Goal: Task Accomplishment & Management: Use online tool/utility

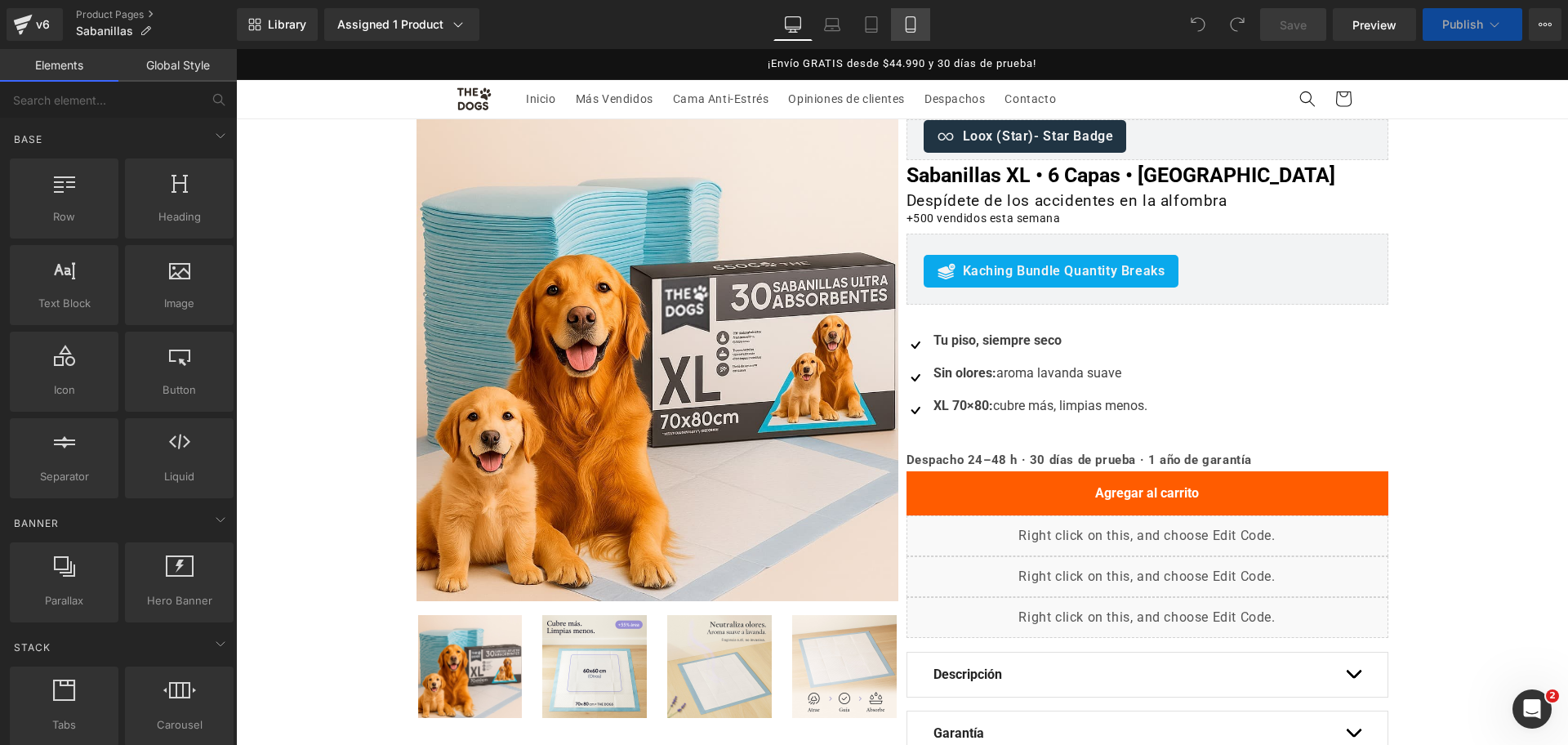
click at [925, 22] on link "Mobile" at bounding box center [910, 24] width 39 height 33
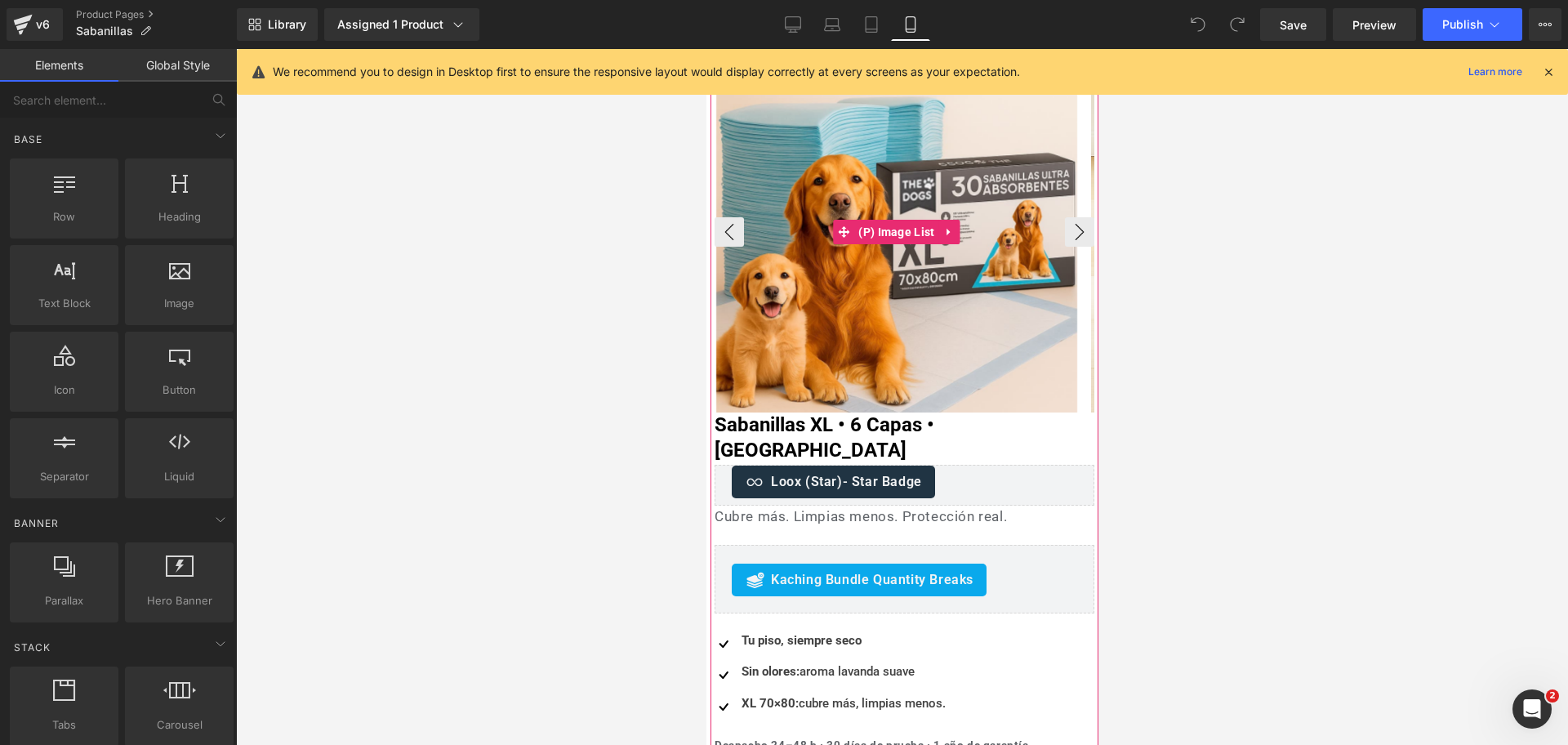
scroll to position [306, 0]
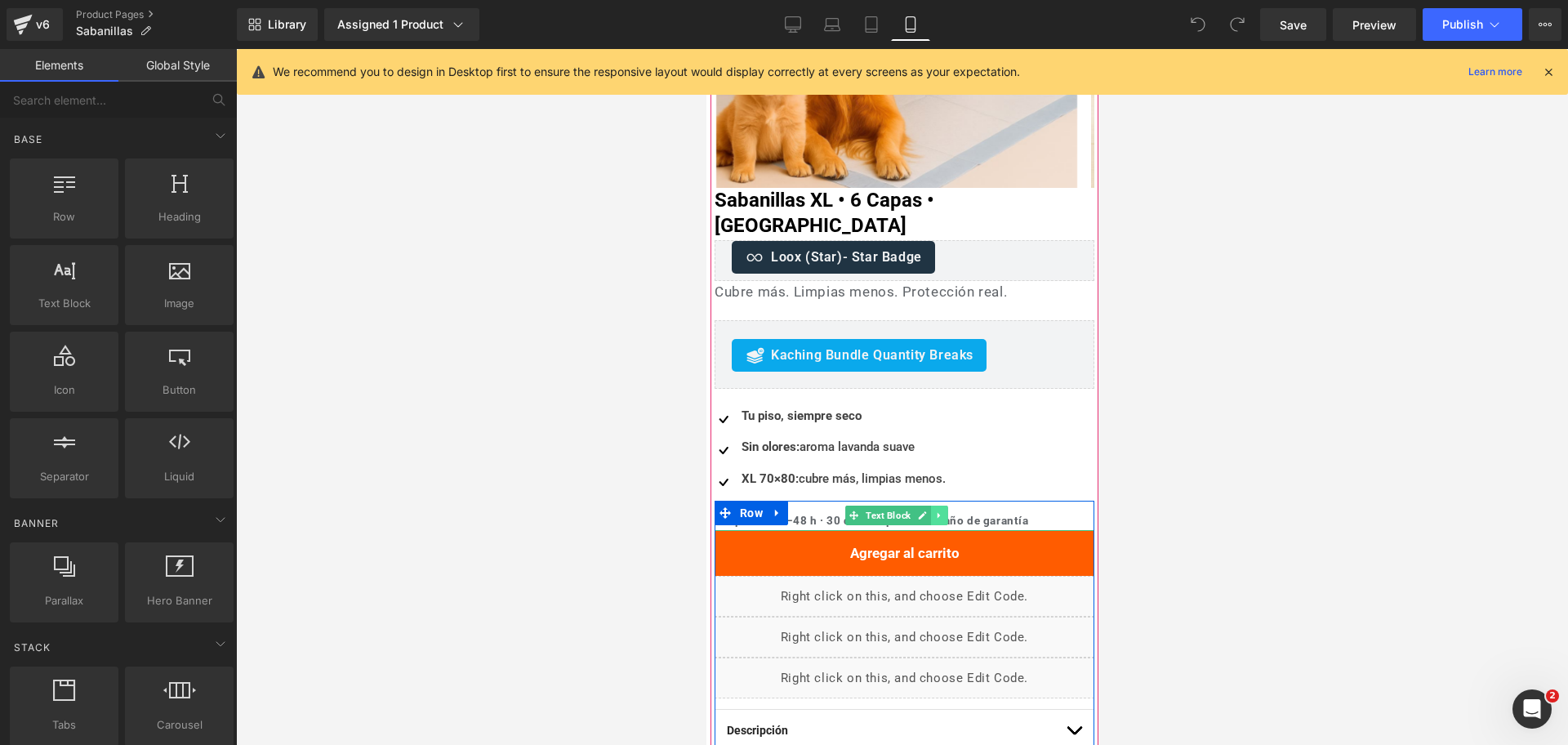
click at [939, 510] on icon at bounding box center [939, 515] width 9 height 10
click at [912, 511] on icon at bounding box center [913, 515] width 9 height 9
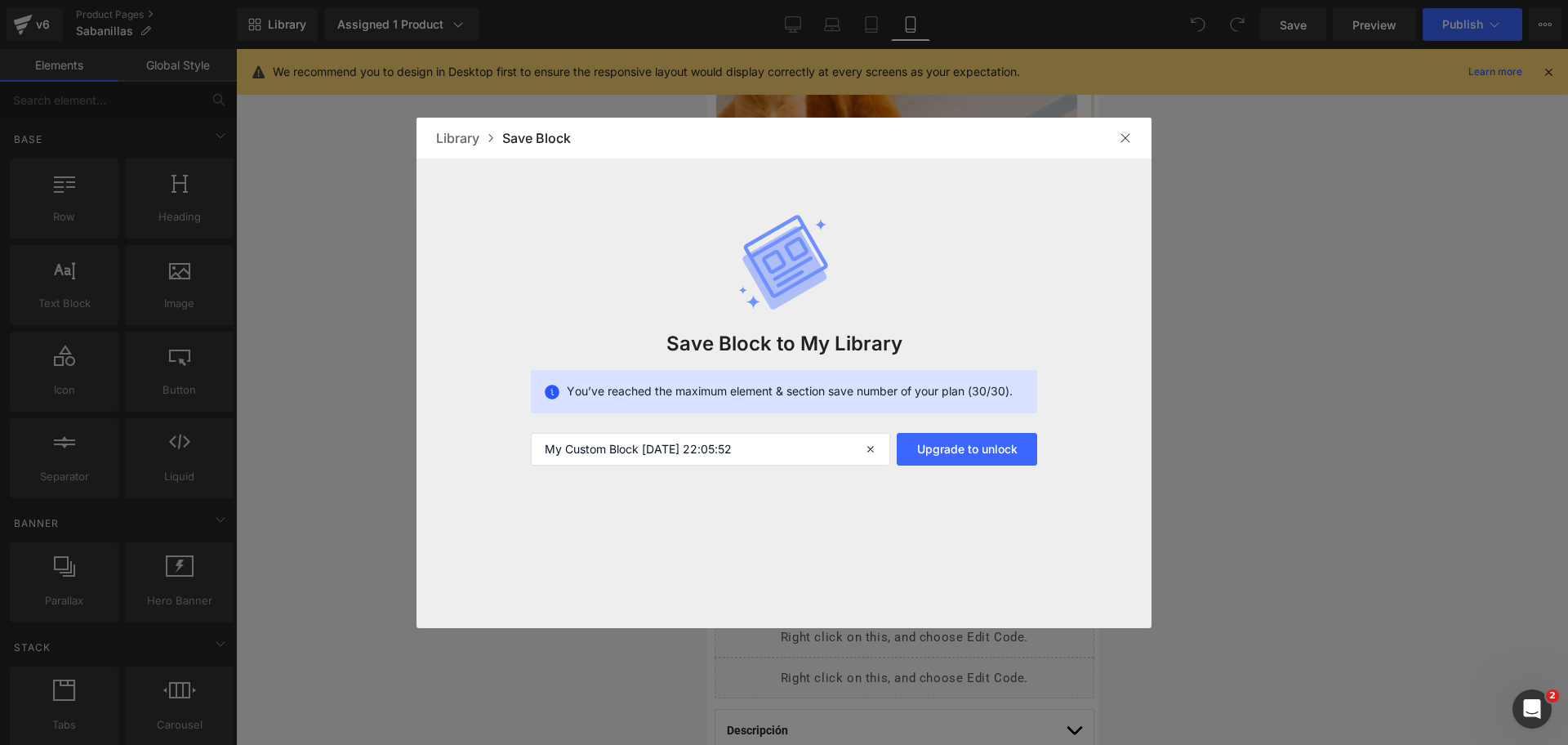
click at [1126, 147] on div at bounding box center [1124, 138] width 26 height 26
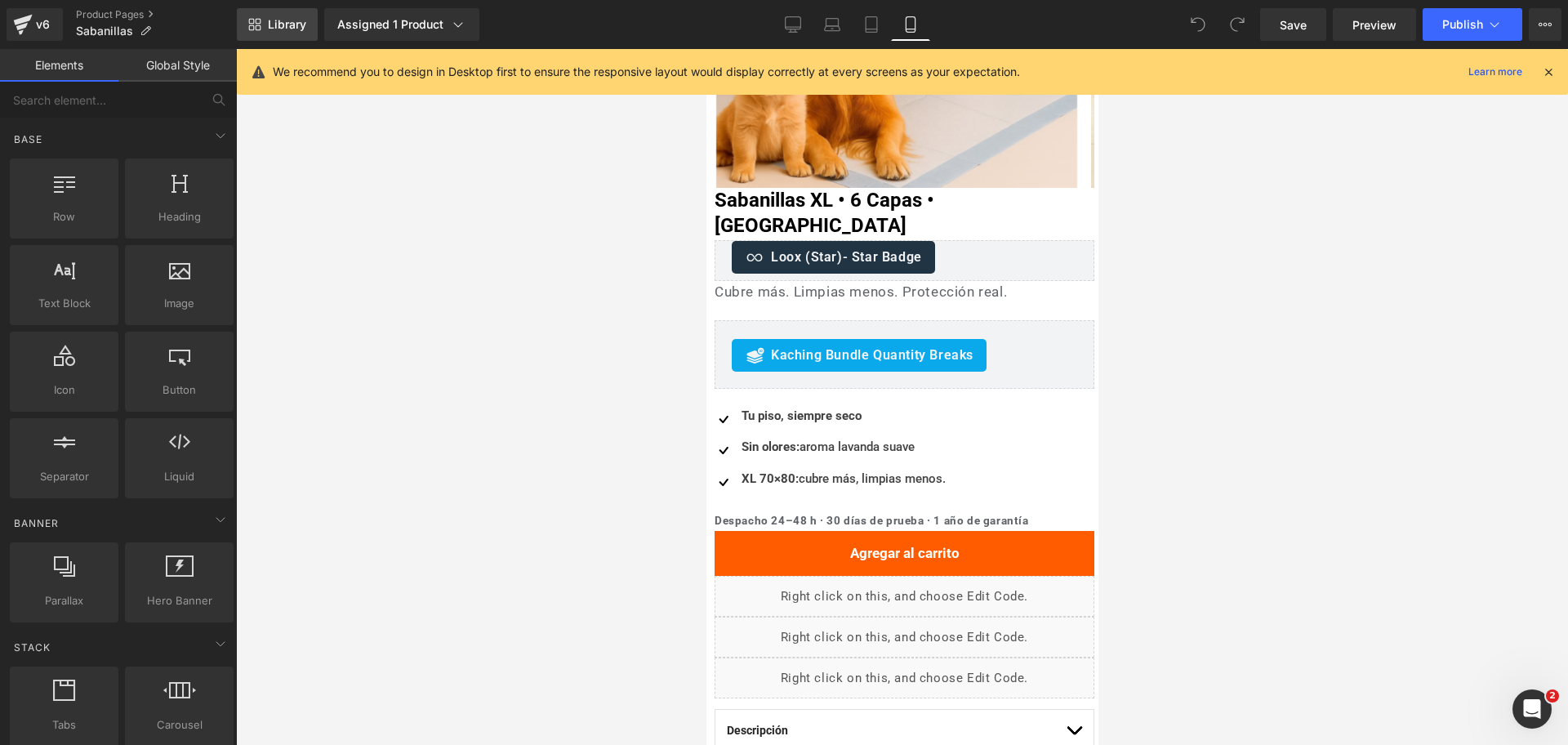
click at [284, 13] on link "Library" at bounding box center [277, 24] width 81 height 33
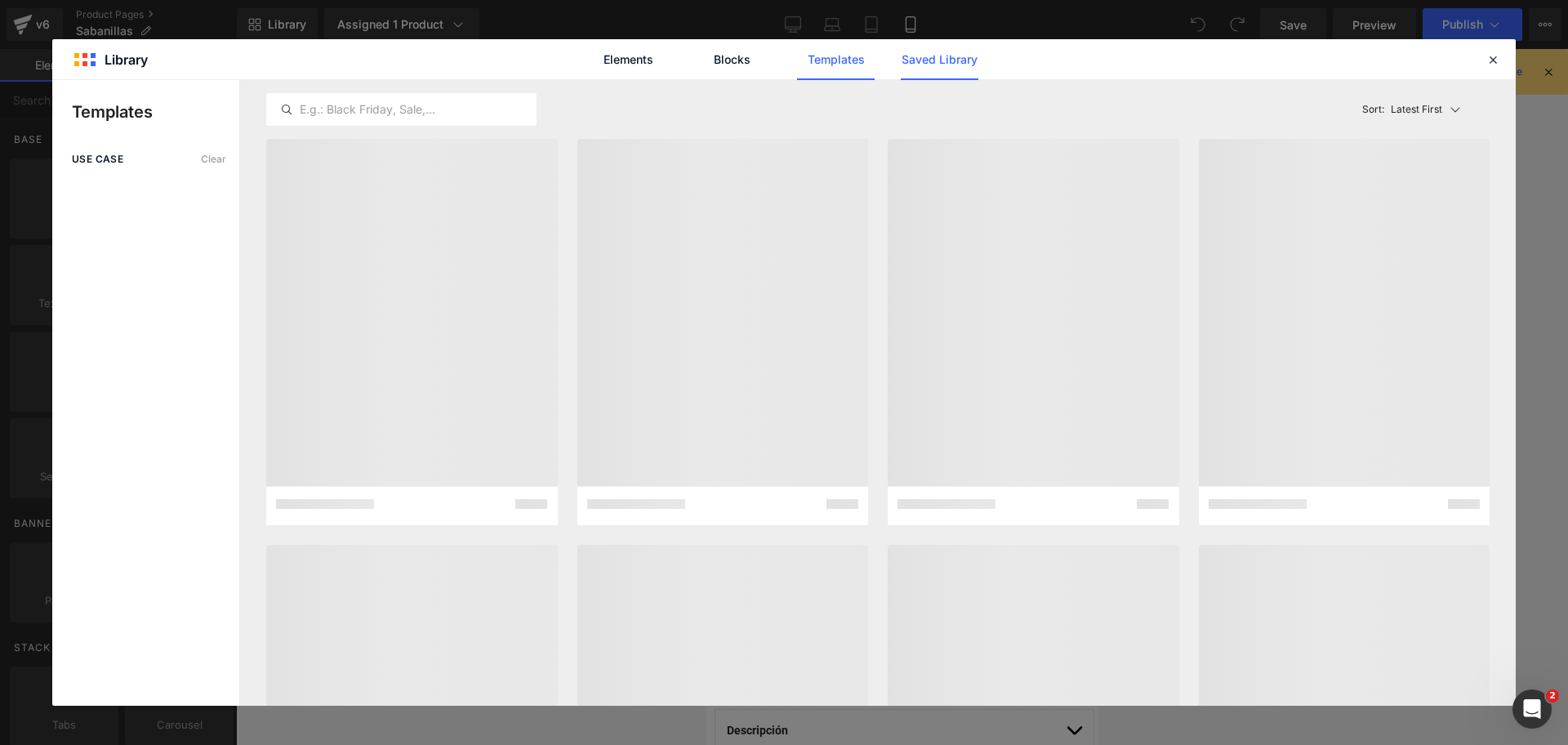
click at [922, 61] on link "Saved Library" at bounding box center [939, 60] width 77 height 41
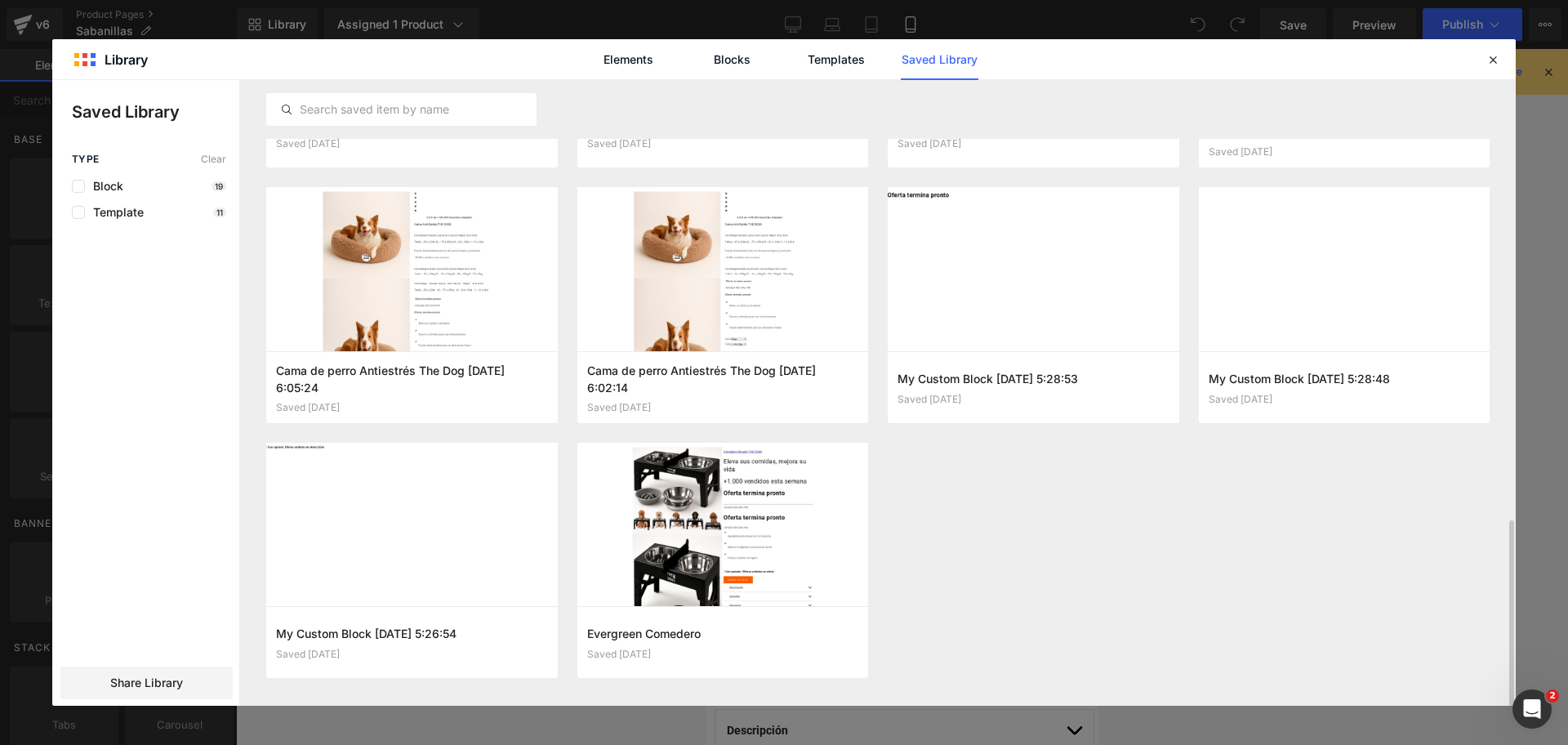
scroll to position [1480, 0]
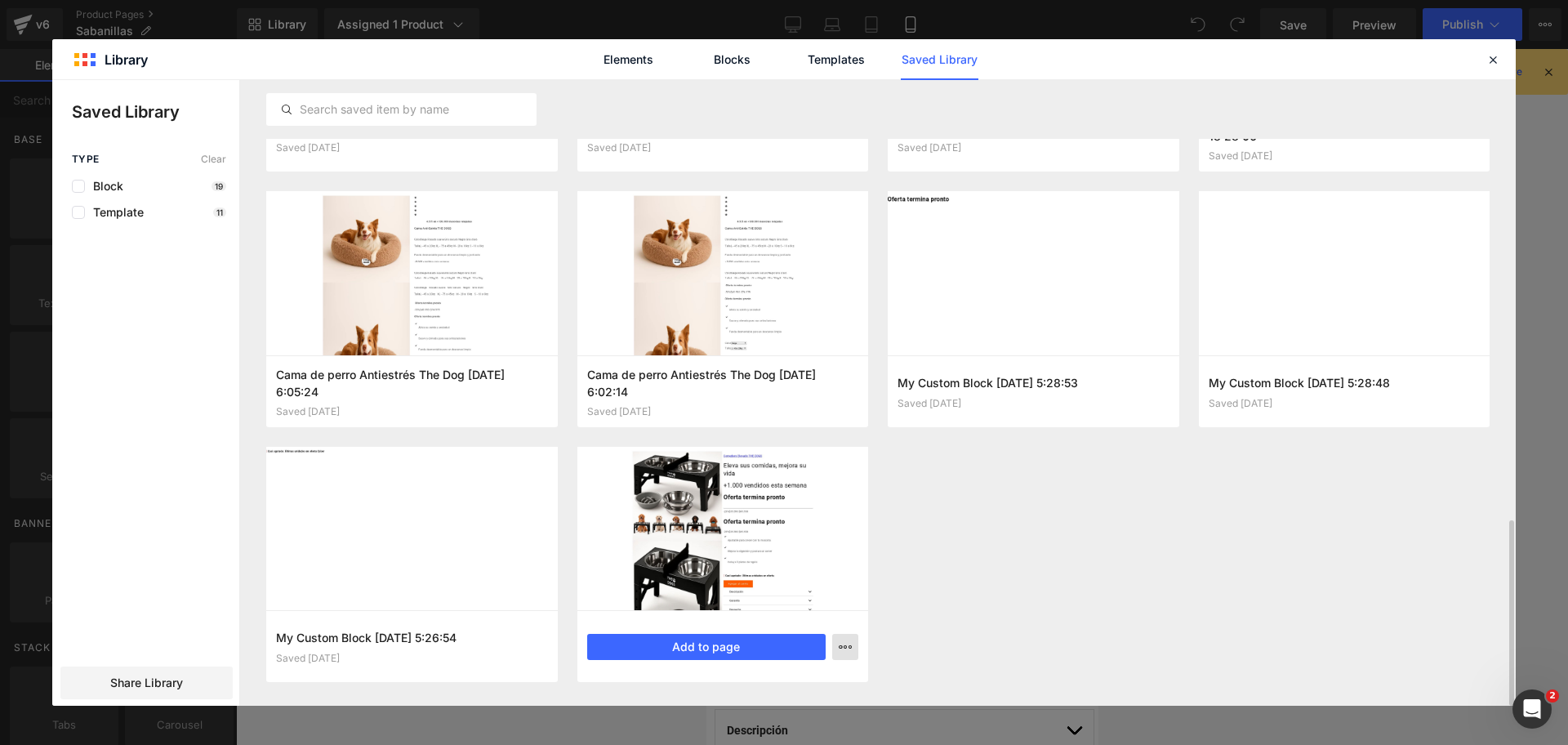
click at [850, 650] on icon "button" at bounding box center [845, 647] width 13 height 13
click at [770, 620] on div "Delete" at bounding box center [766, 610] width 187 height 34
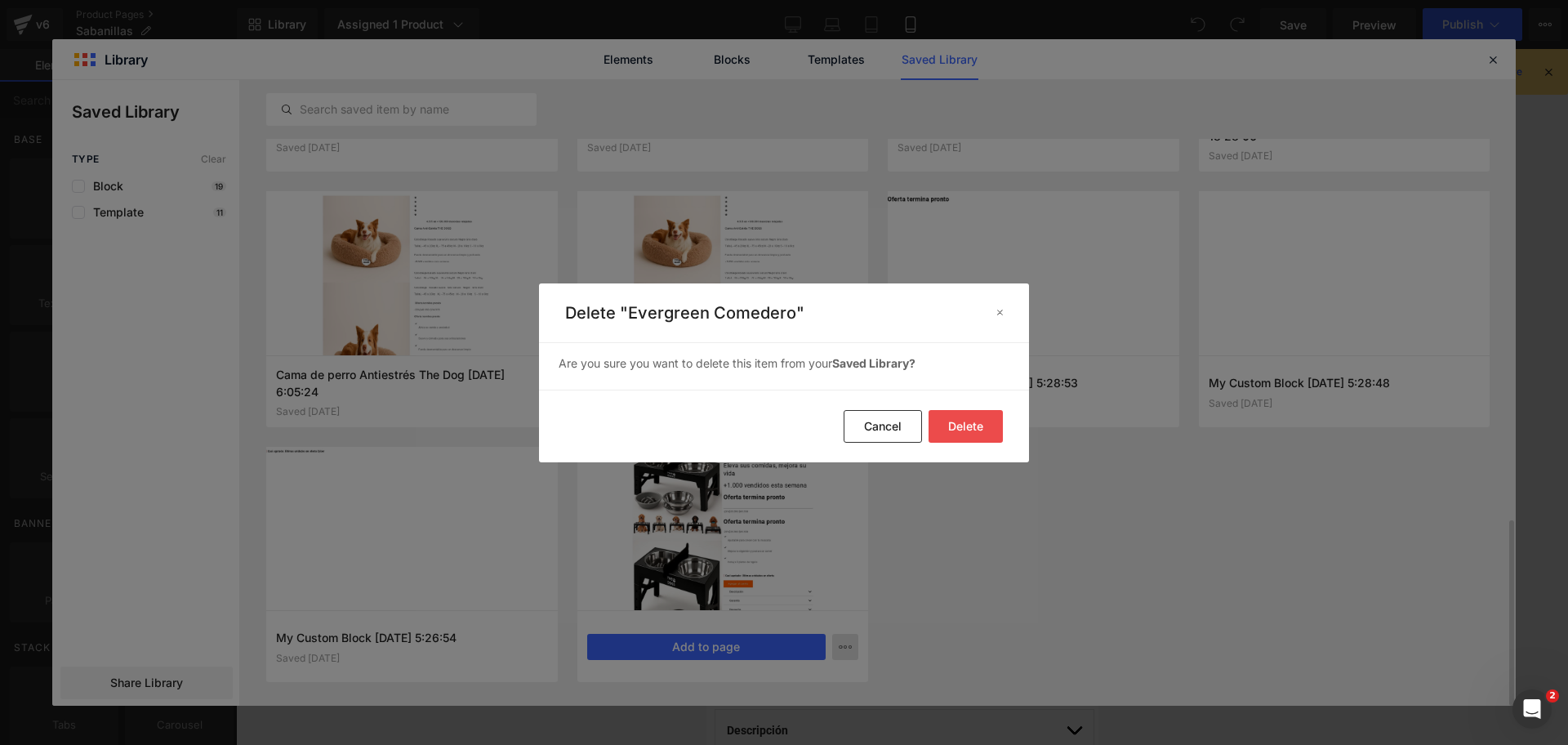
click at [969, 421] on button "Delete" at bounding box center [966, 426] width 74 height 33
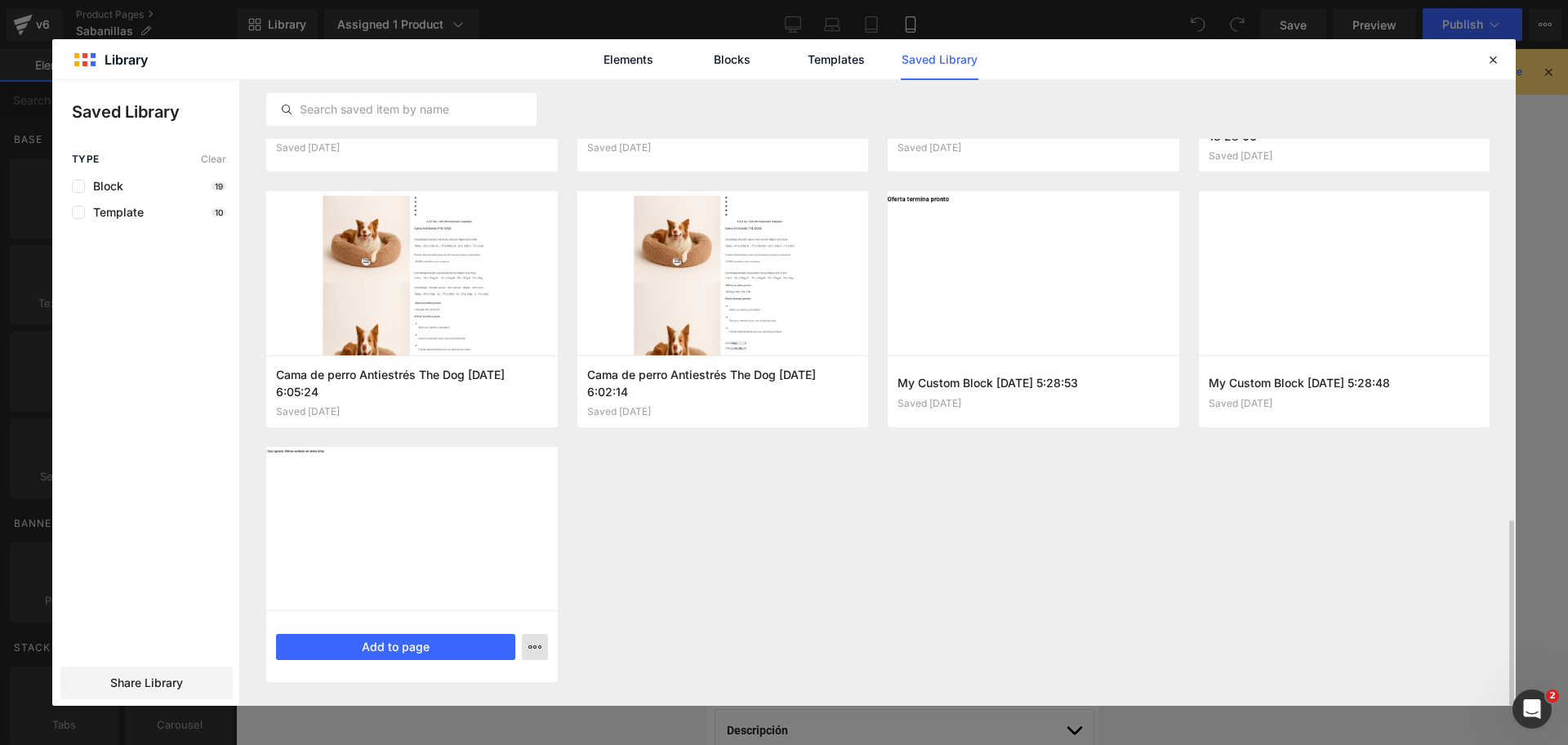
click at [535, 648] on icon "button" at bounding box center [535, 647] width 13 height 13
click at [504, 603] on div "Delete" at bounding box center [455, 610] width 187 height 34
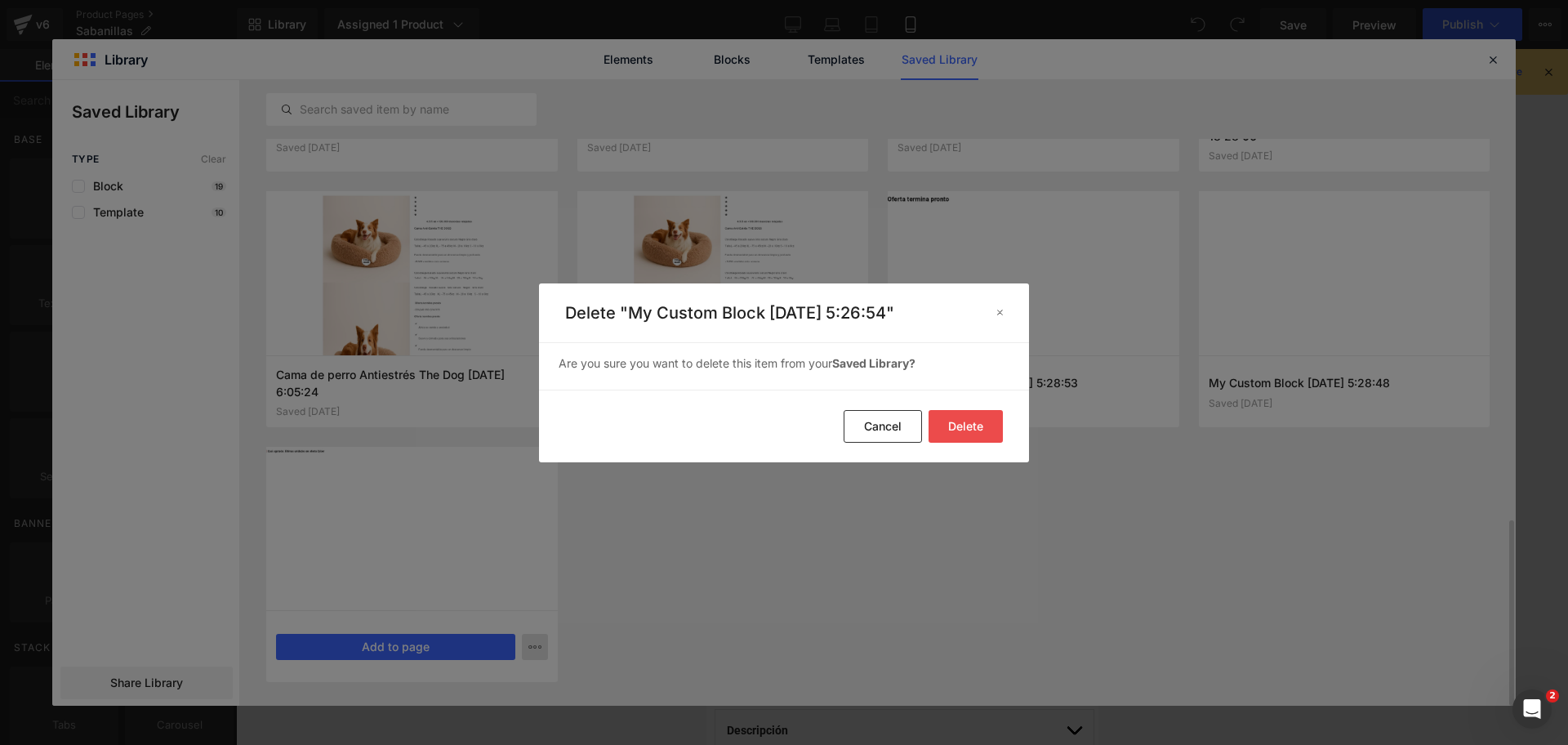
click at [946, 434] on button "Delete" at bounding box center [966, 426] width 74 height 33
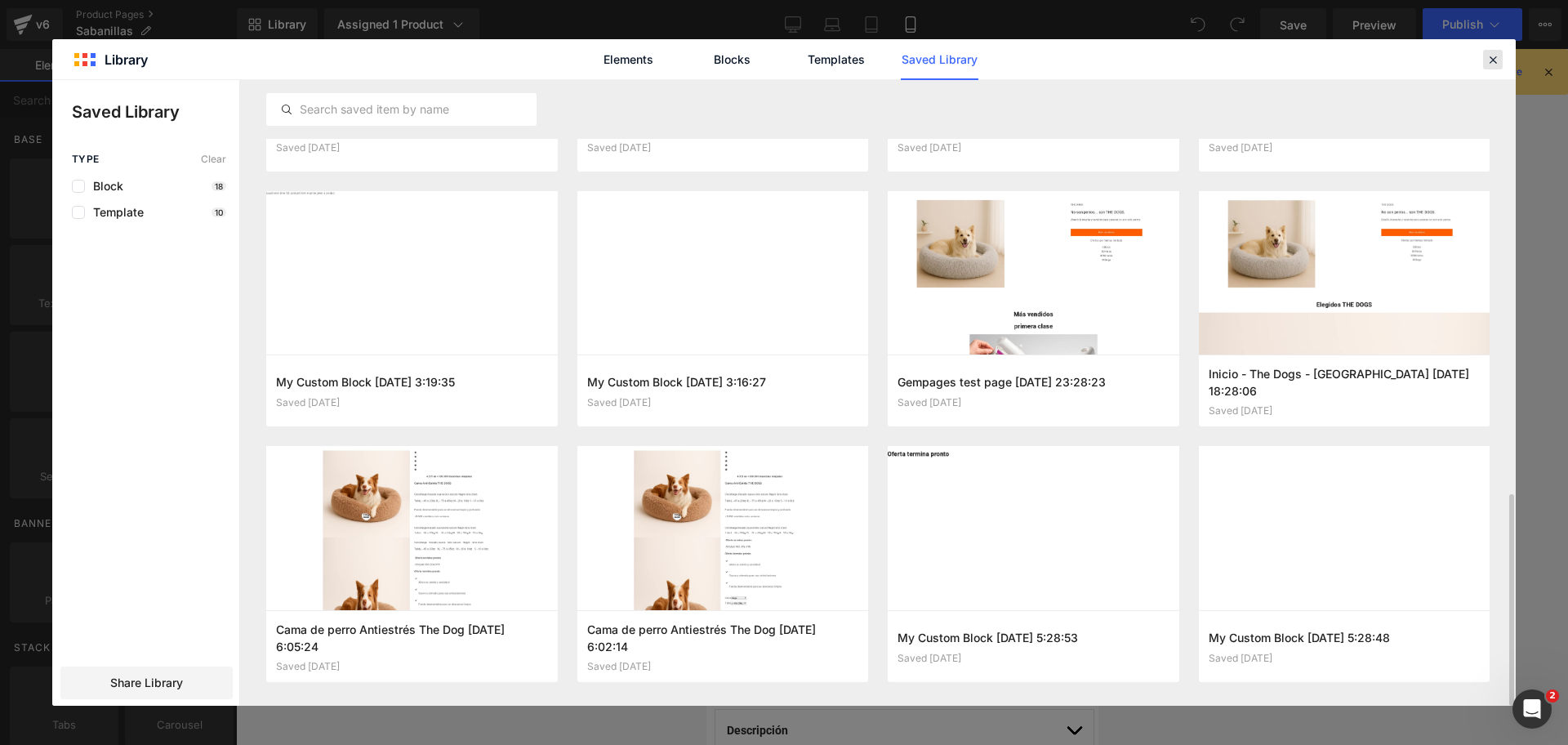
click at [1496, 67] on div at bounding box center [1492, 59] width 19 height 19
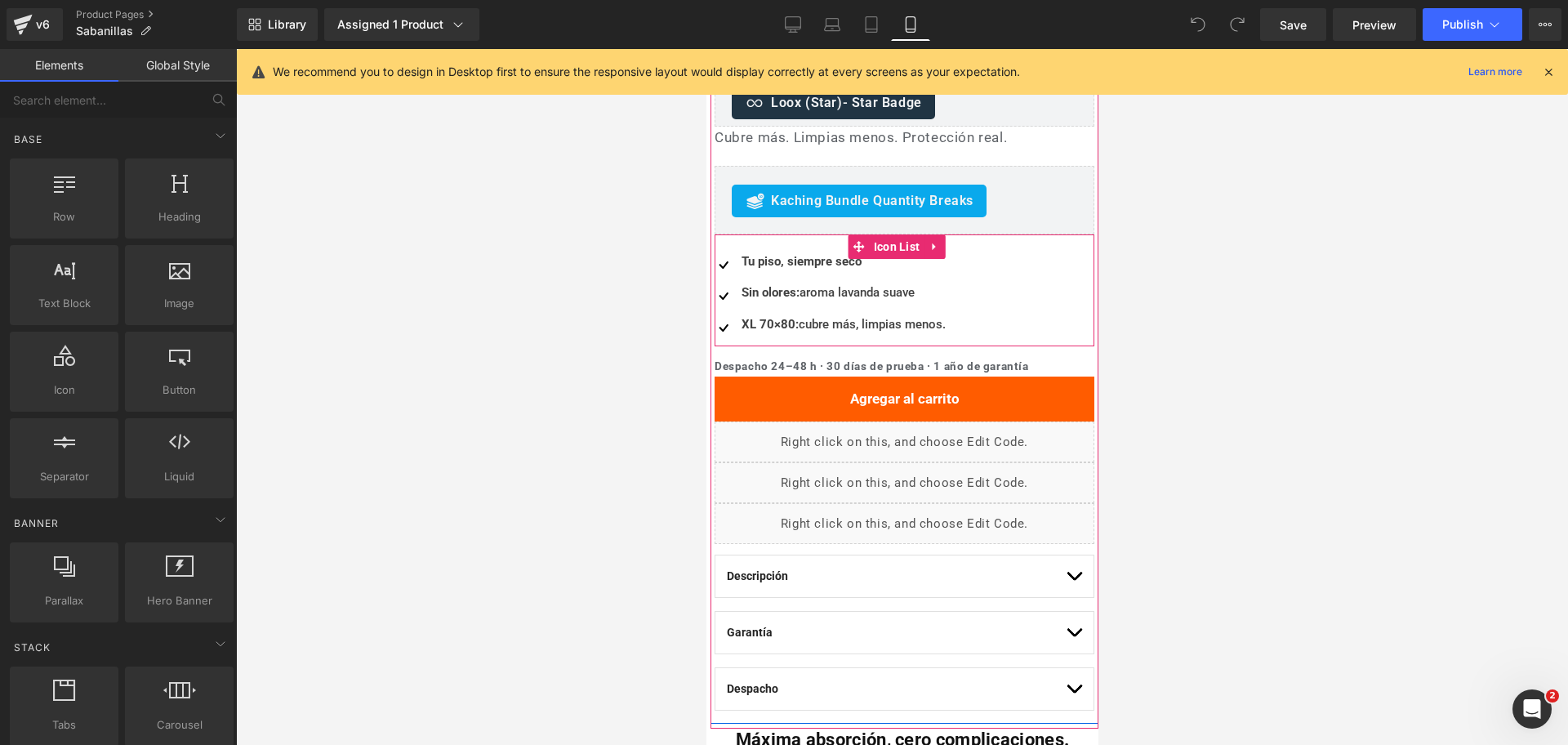
scroll to position [510, 0]
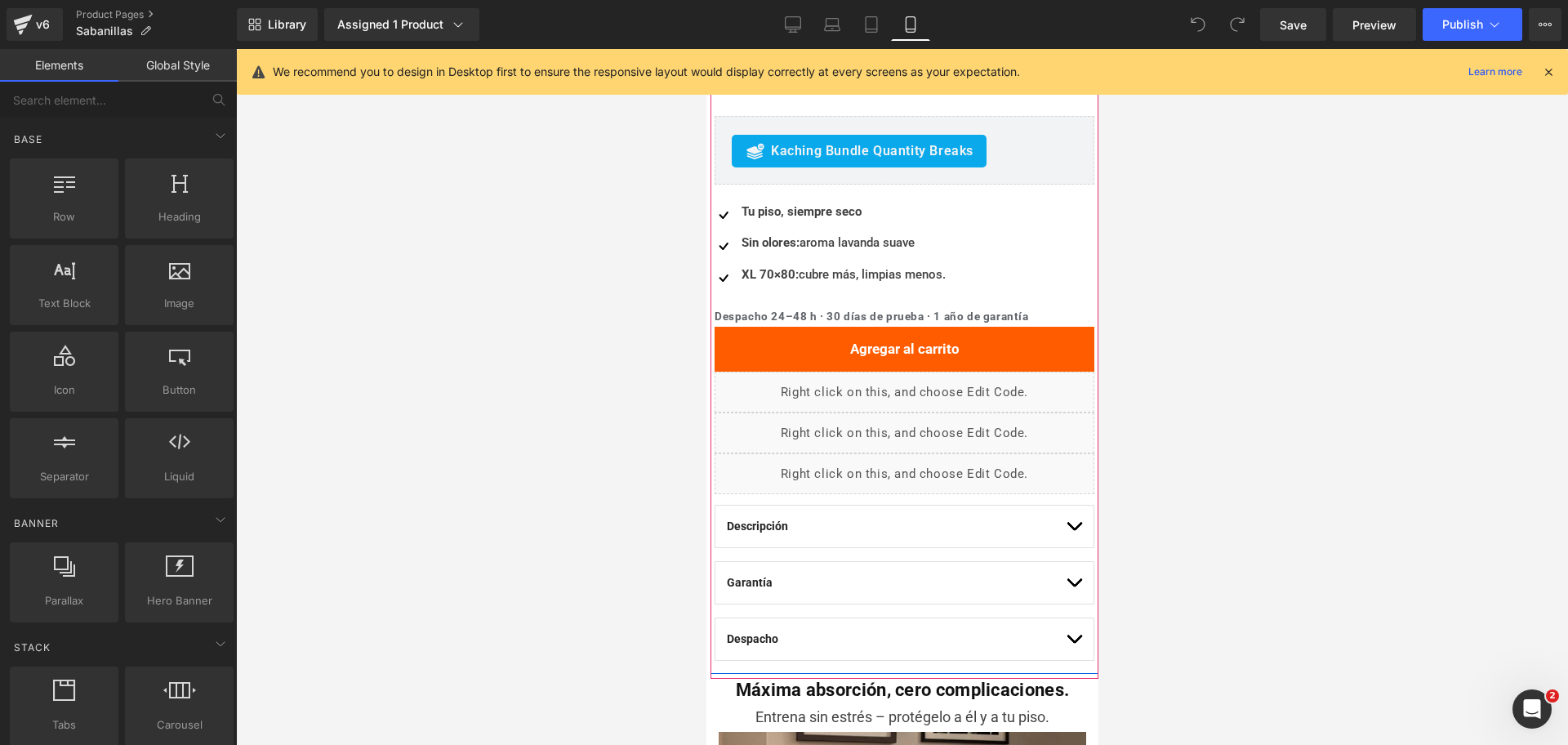
click at [890, 372] on div "Liquid" at bounding box center [903, 392] width 380 height 41
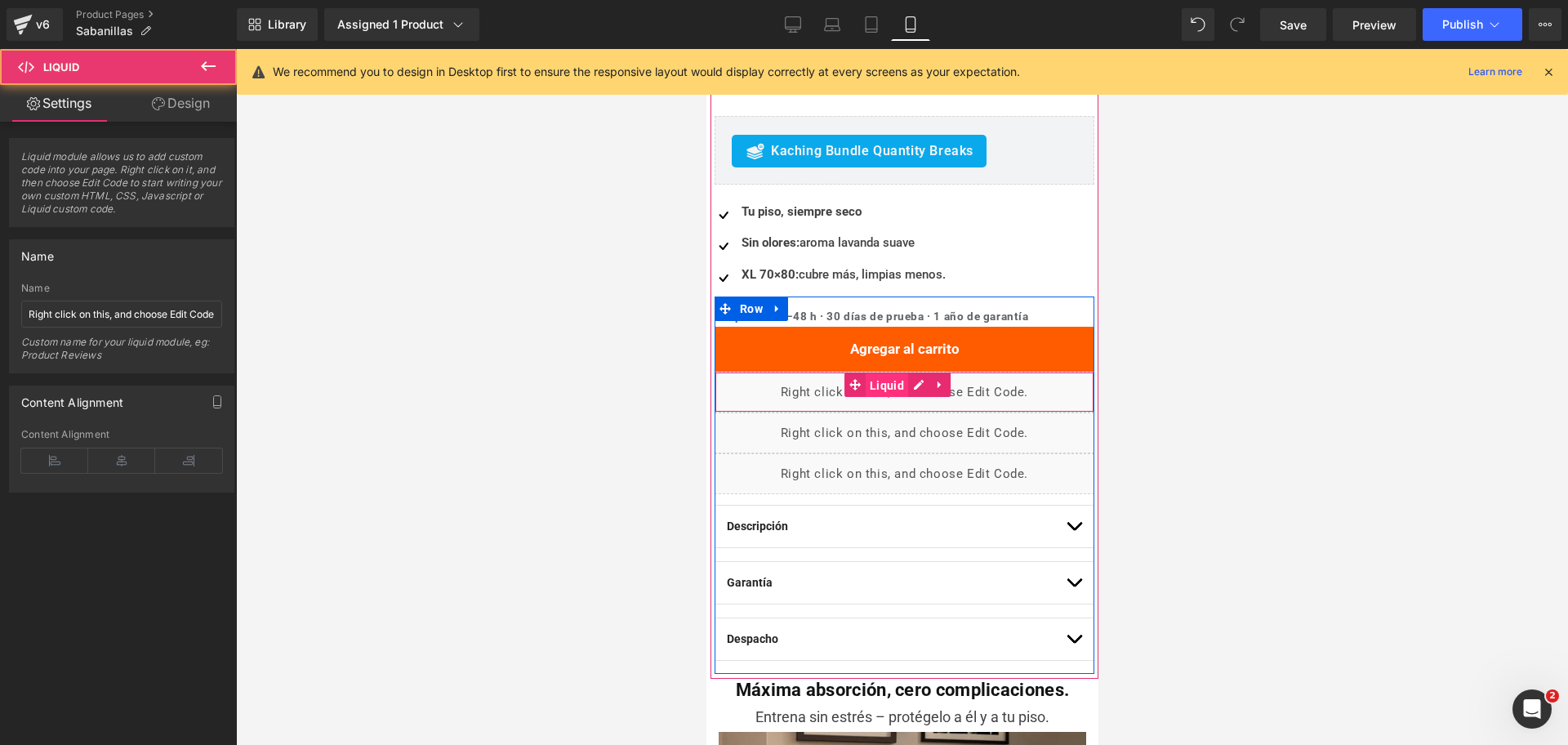
click at [883, 373] on span "Liquid" at bounding box center [886, 385] width 43 height 24
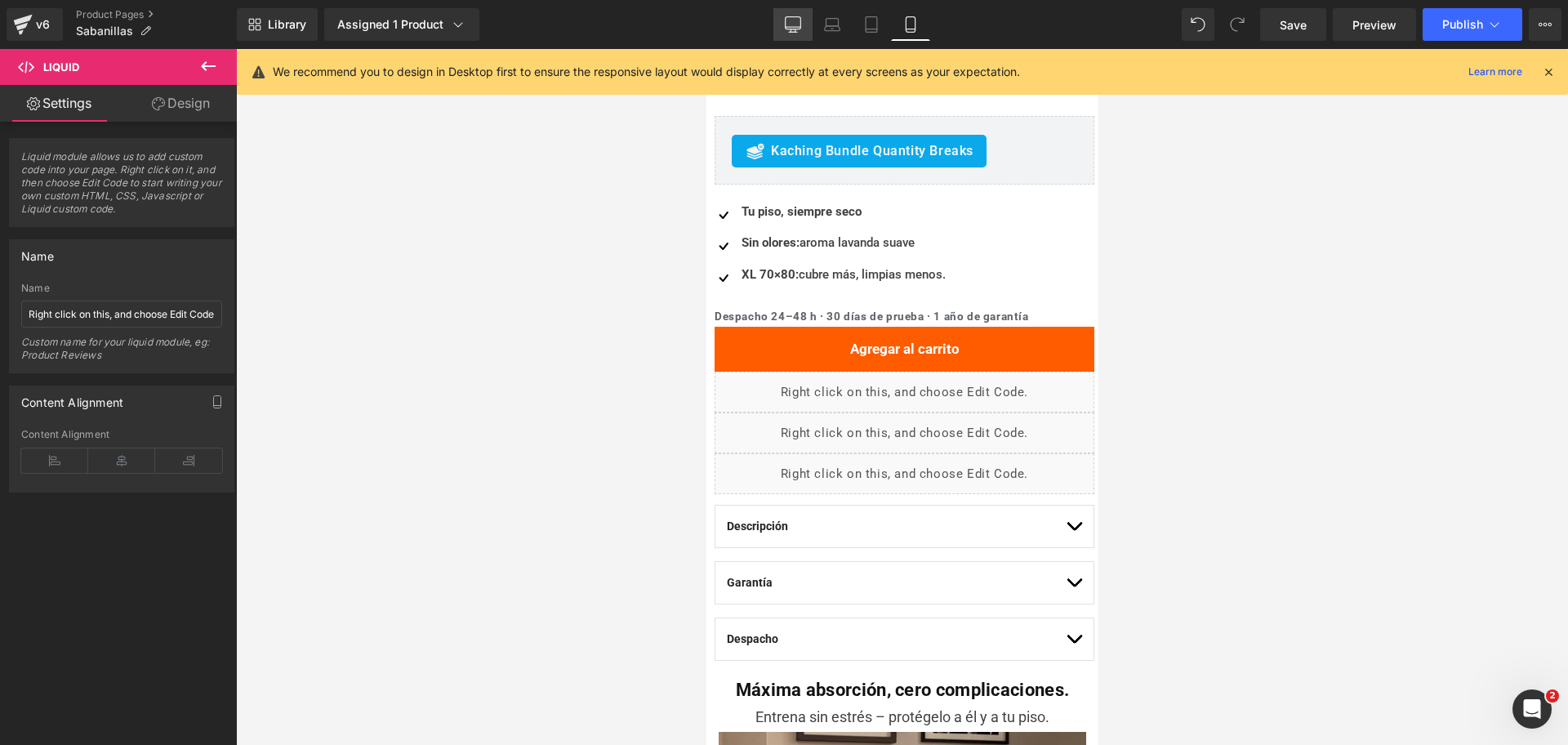
click at [808, 20] on link "Desktop" at bounding box center [792, 24] width 39 height 33
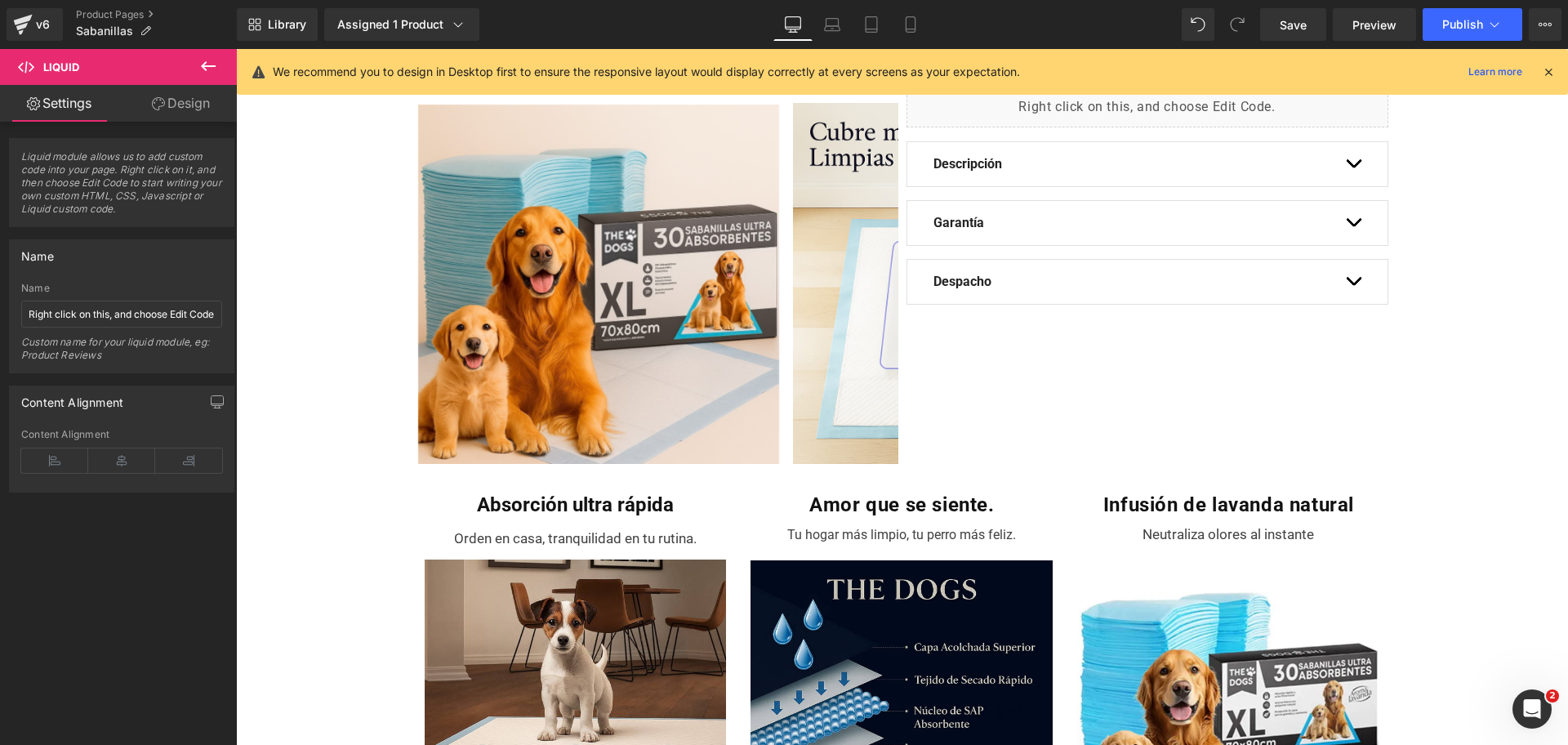
scroll to position [169, 0]
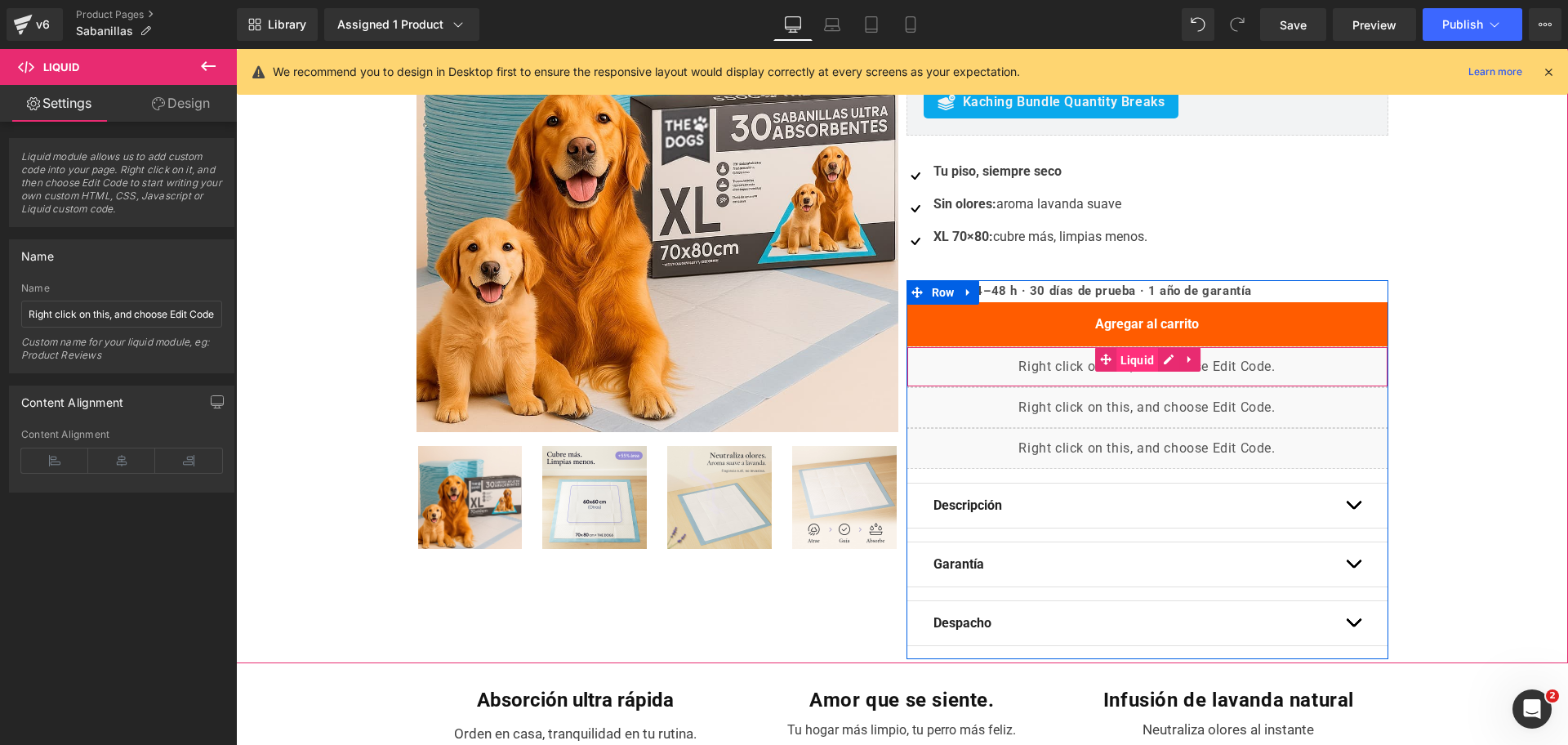
click at [1139, 370] on span "Liquid" at bounding box center [1137, 360] width 43 height 24
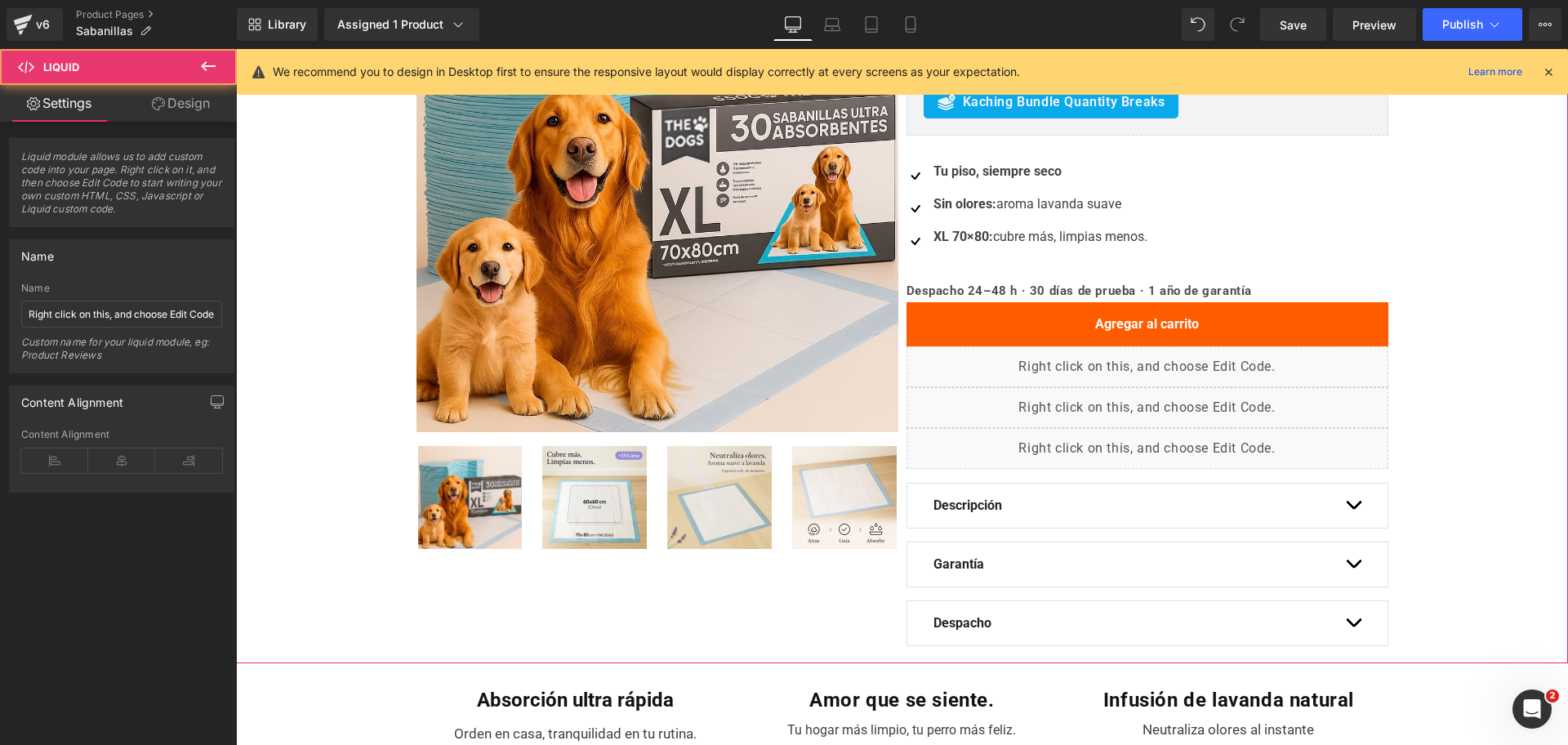
click at [1442, 271] on div "Oferta (P) Image ‹" at bounding box center [902, 304] width 1332 height 709
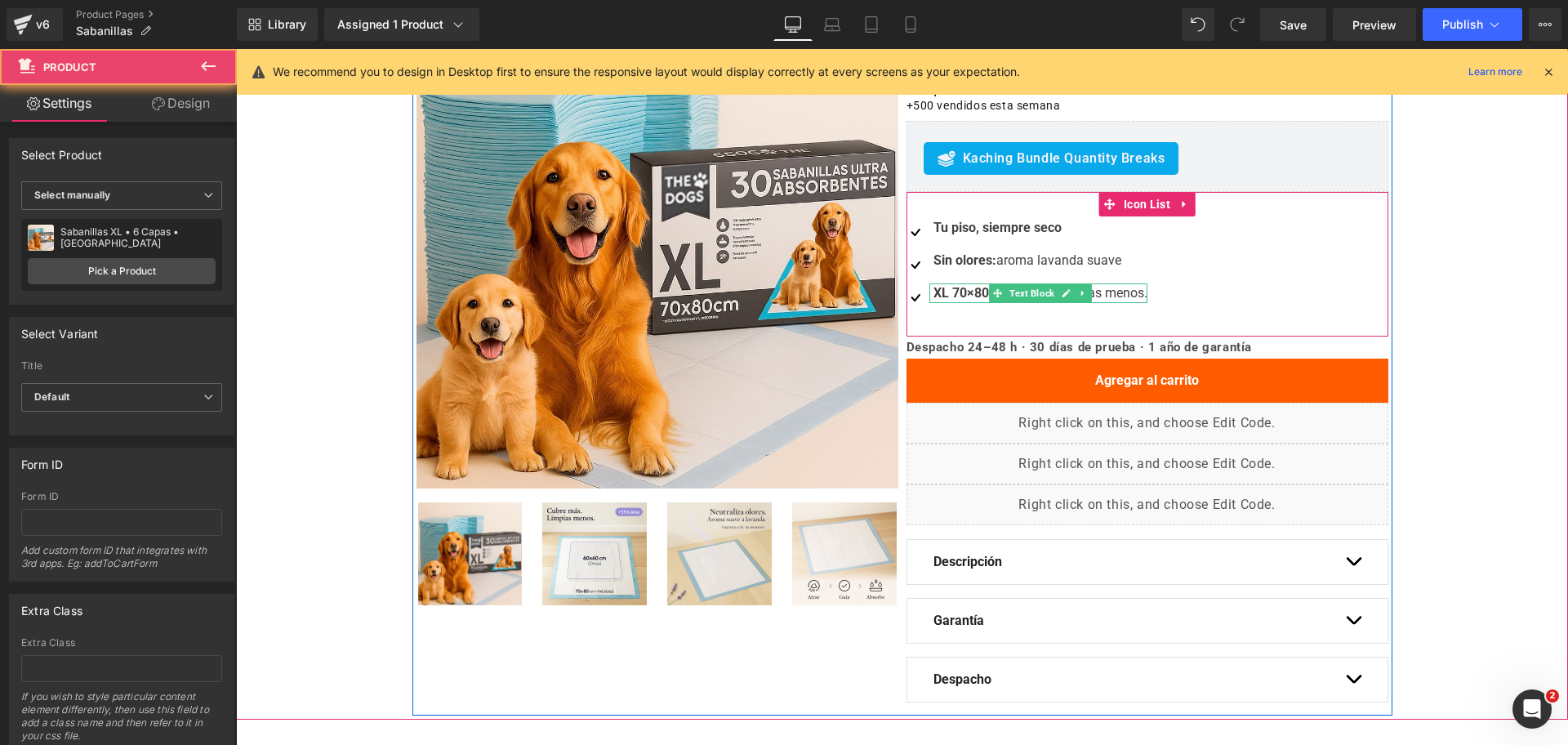
scroll to position [67, 0]
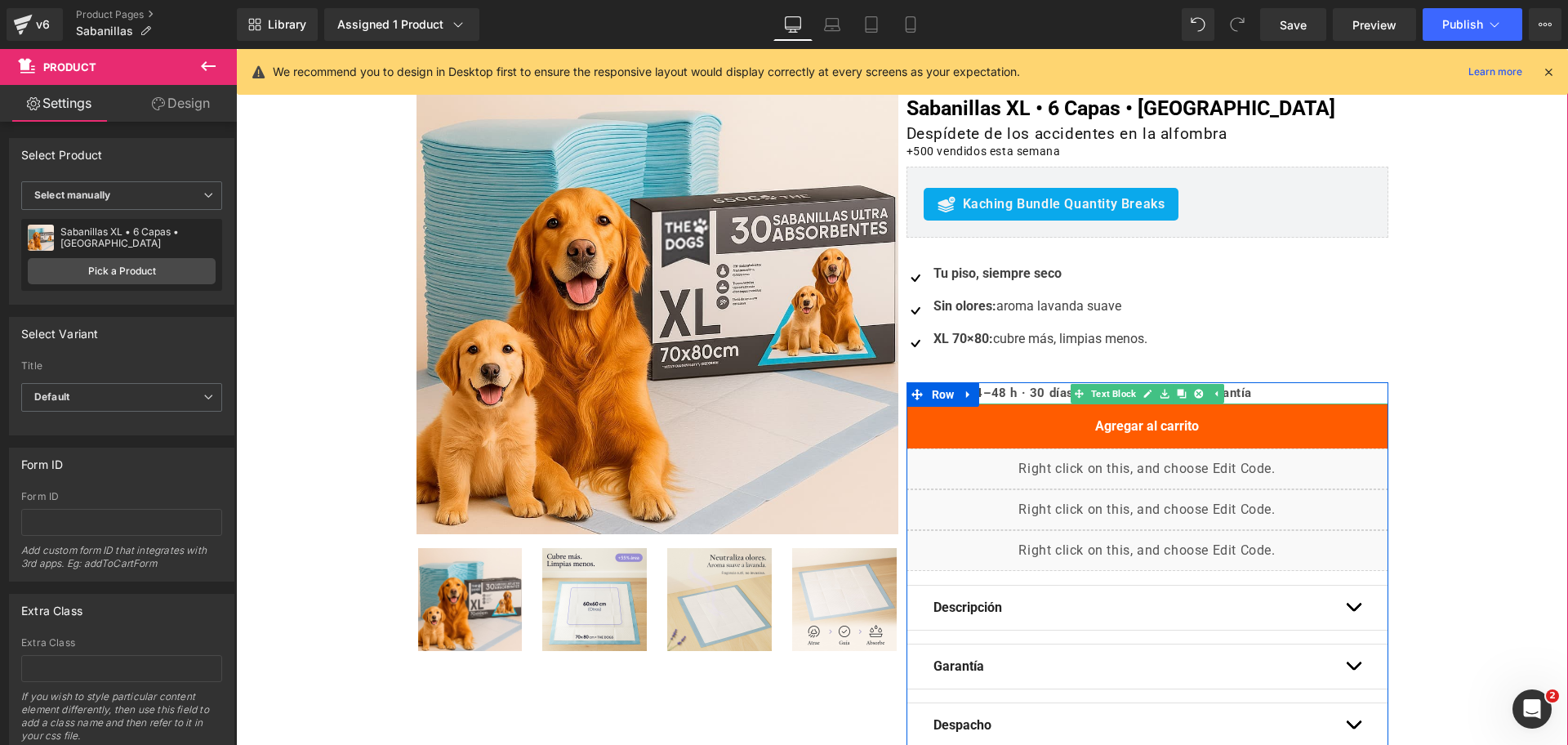
click at [1012, 397] on b "Despacho 24–48 h · 30 días de prueba · 1 año de garantía" at bounding box center [1080, 393] width 346 height 14
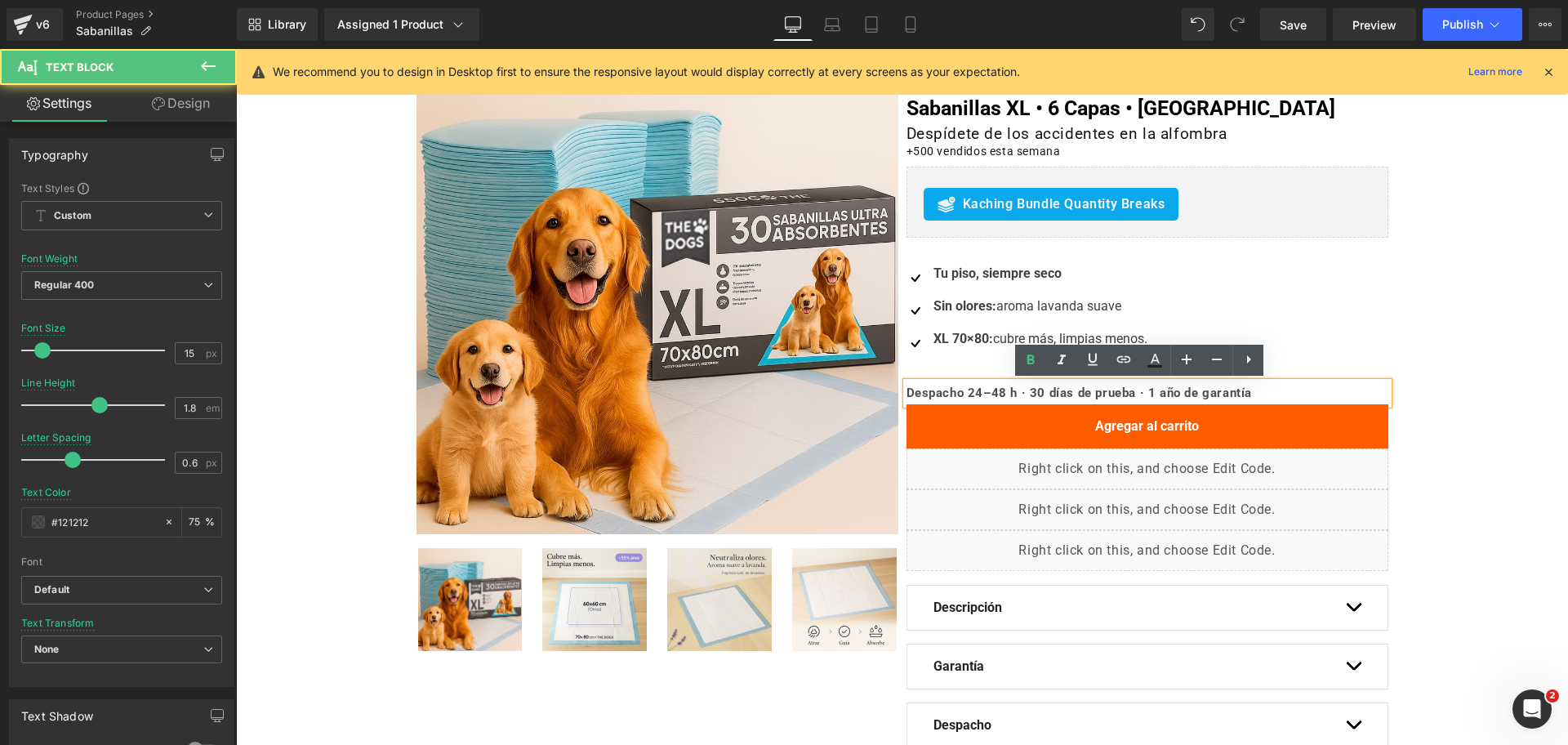
click at [1000, 396] on b "Despacho 24–48 h · 30 días de prueba · 1 año de garantía" at bounding box center [1080, 393] width 346 height 14
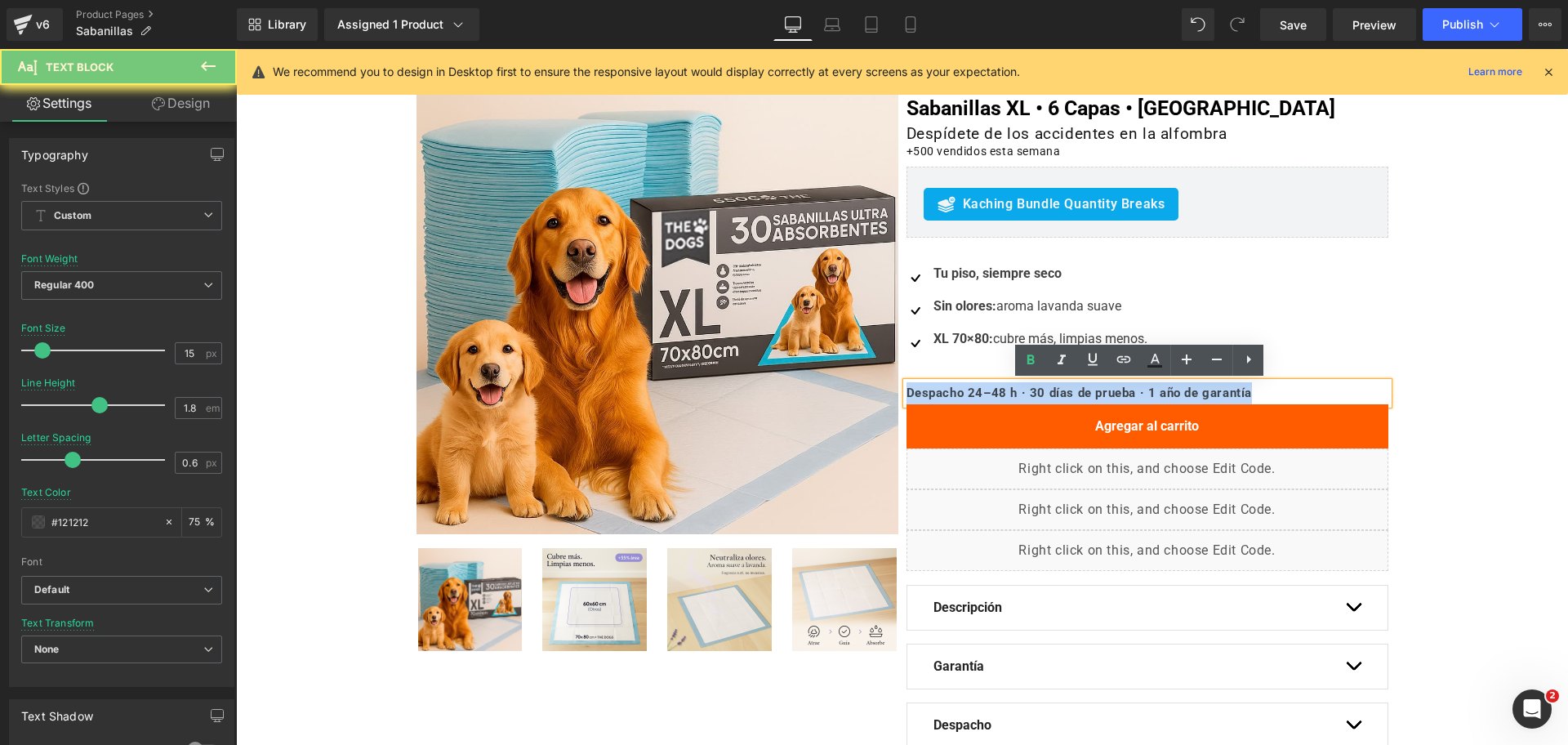
click at [1000, 396] on b "Despacho 24–48 h · 30 días de prueba · 1 año de garantía" at bounding box center [1080, 393] width 346 height 14
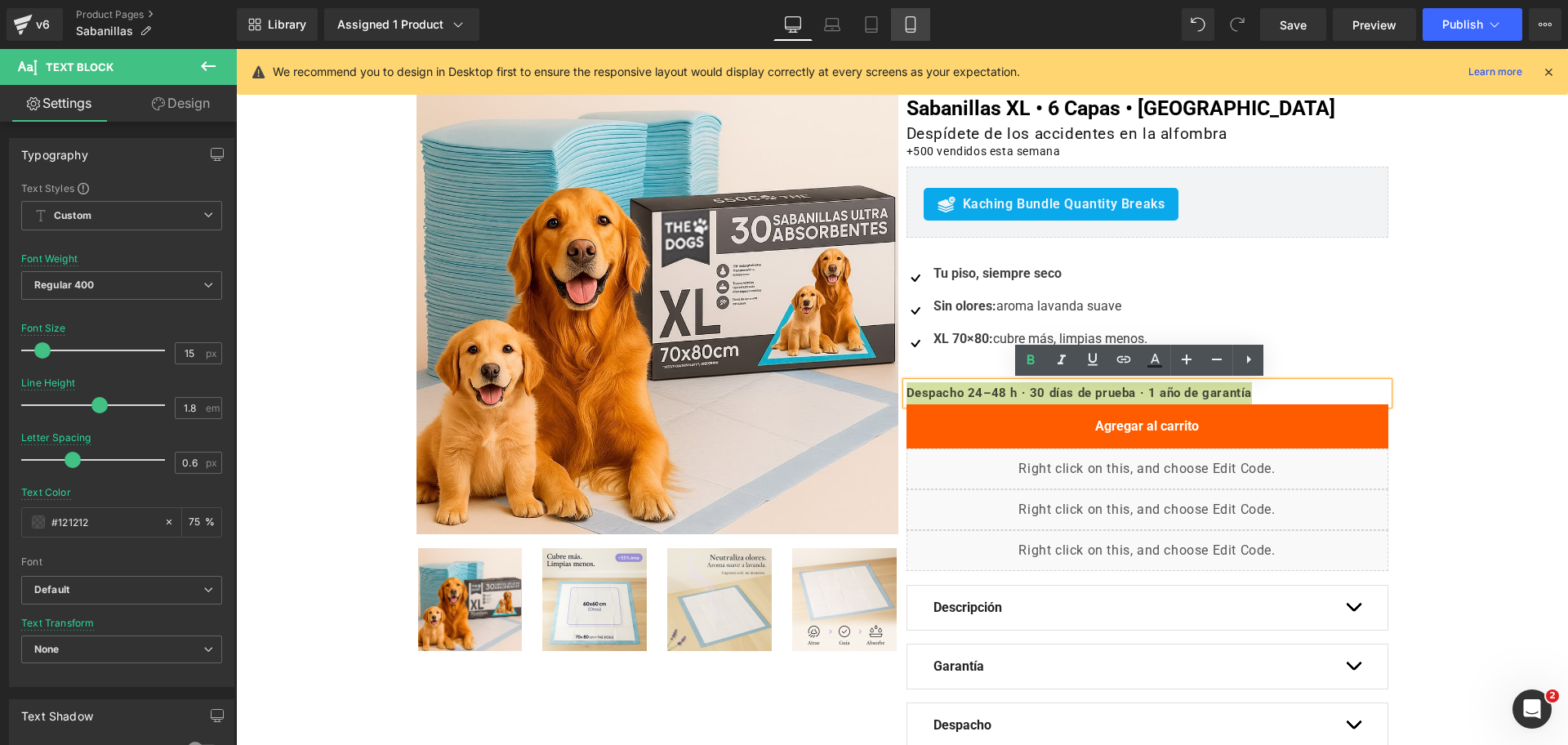
click at [914, 22] on icon at bounding box center [910, 24] width 9 height 15
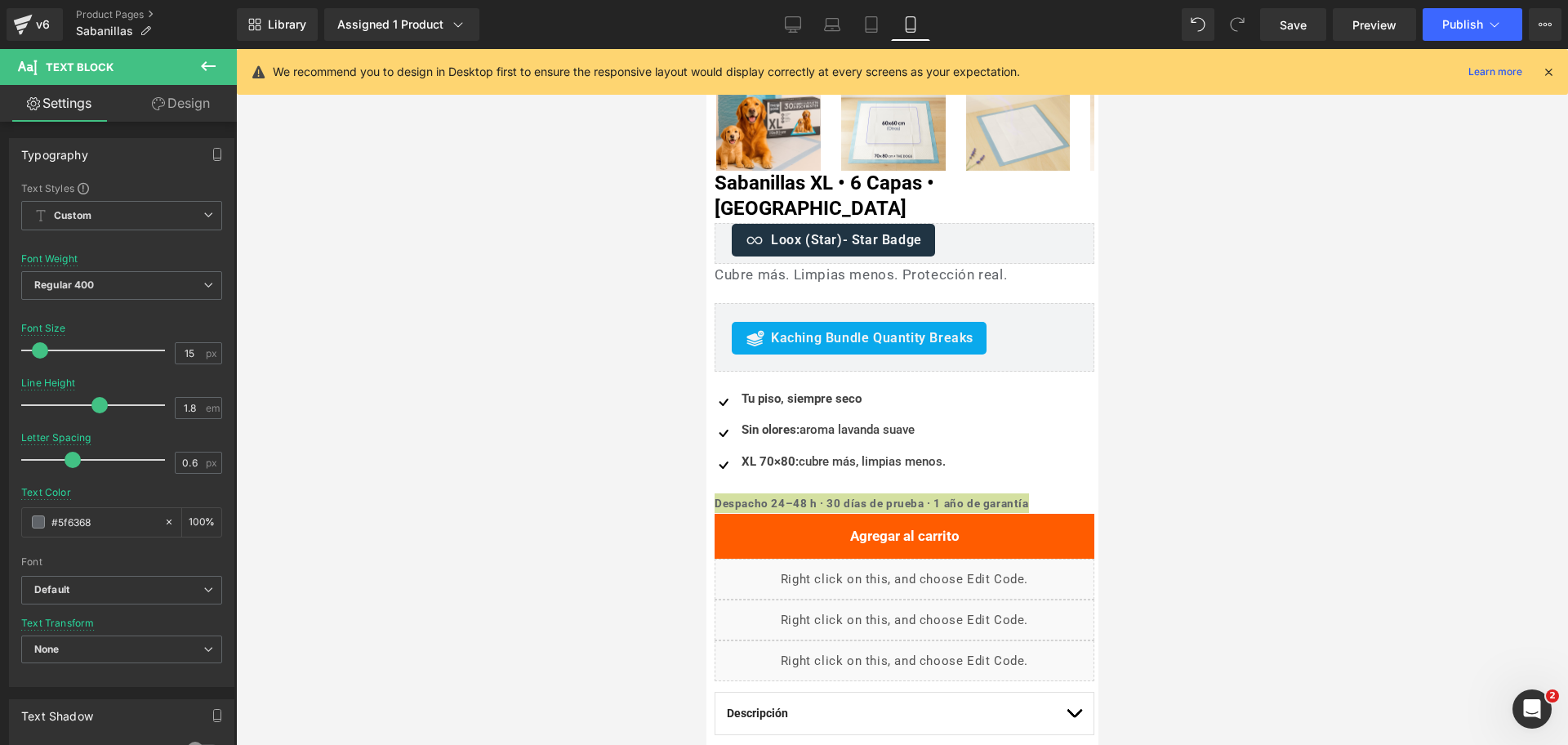
scroll to position [143, 0]
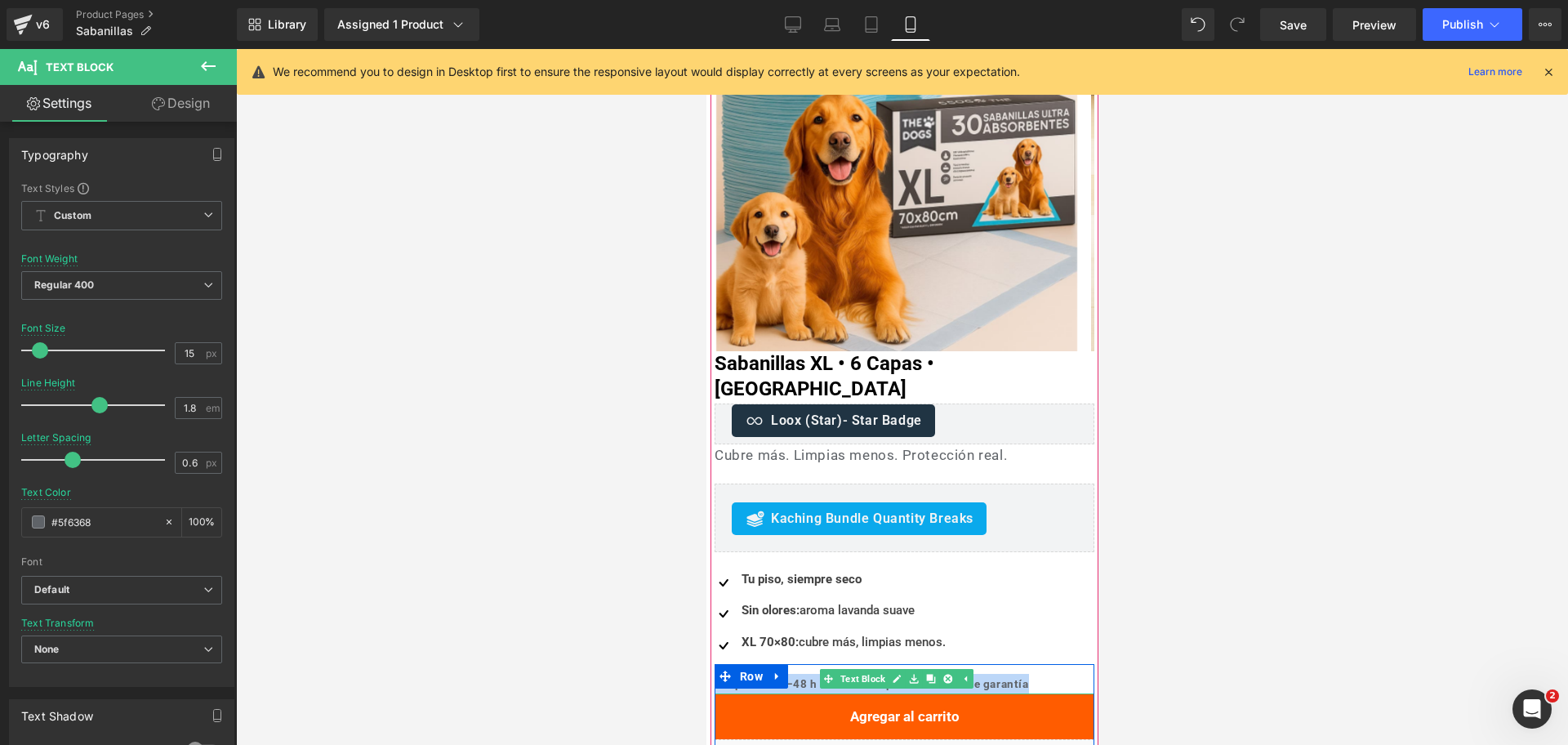
click at [803, 677] on b "Despacho 24–48 h · 30 días de prueba · 1 año de garantía" at bounding box center [871, 684] width 314 height 13
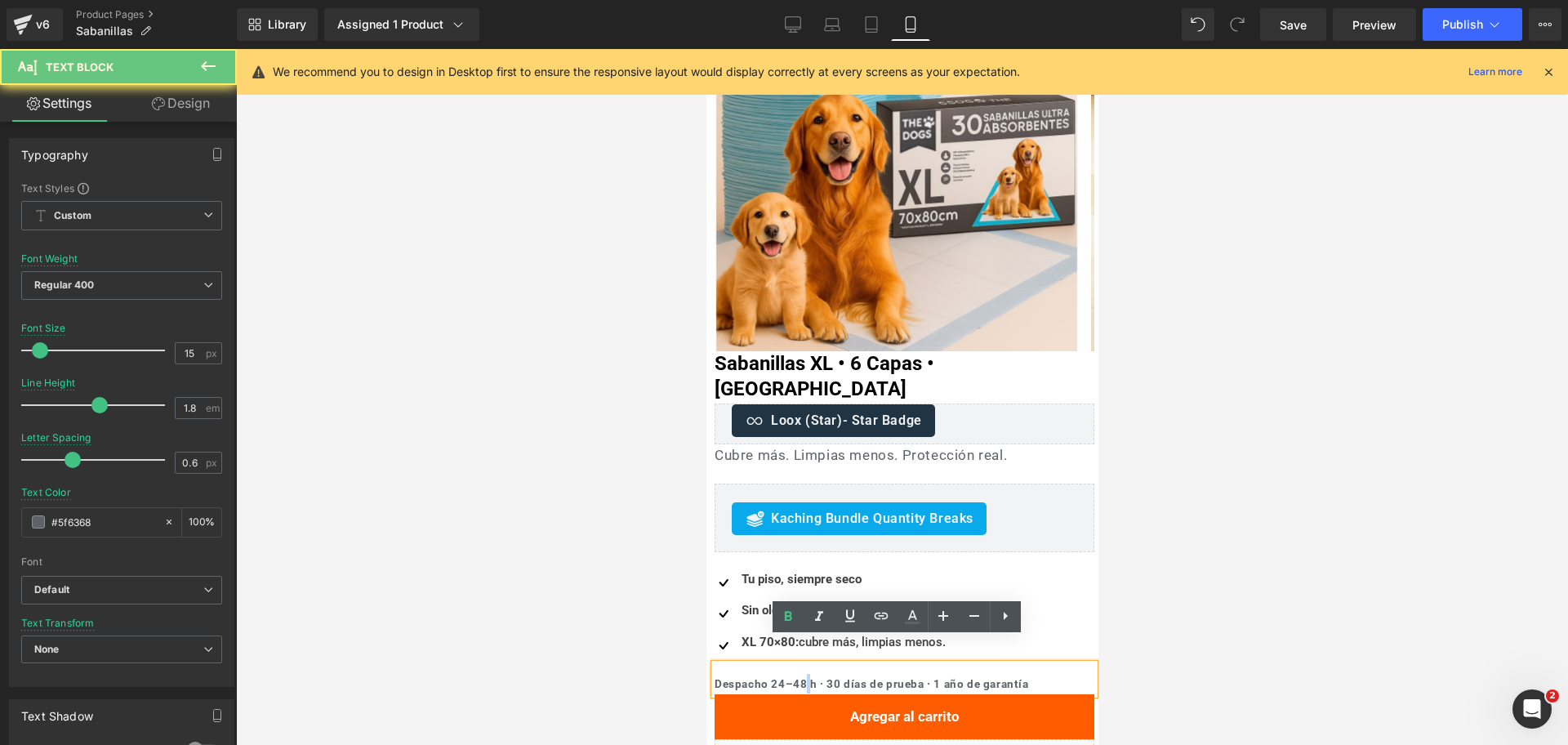
click at [803, 677] on b "Despacho 24–48 h · 30 días de prueba · 1 año de garantía" at bounding box center [871, 684] width 314 height 13
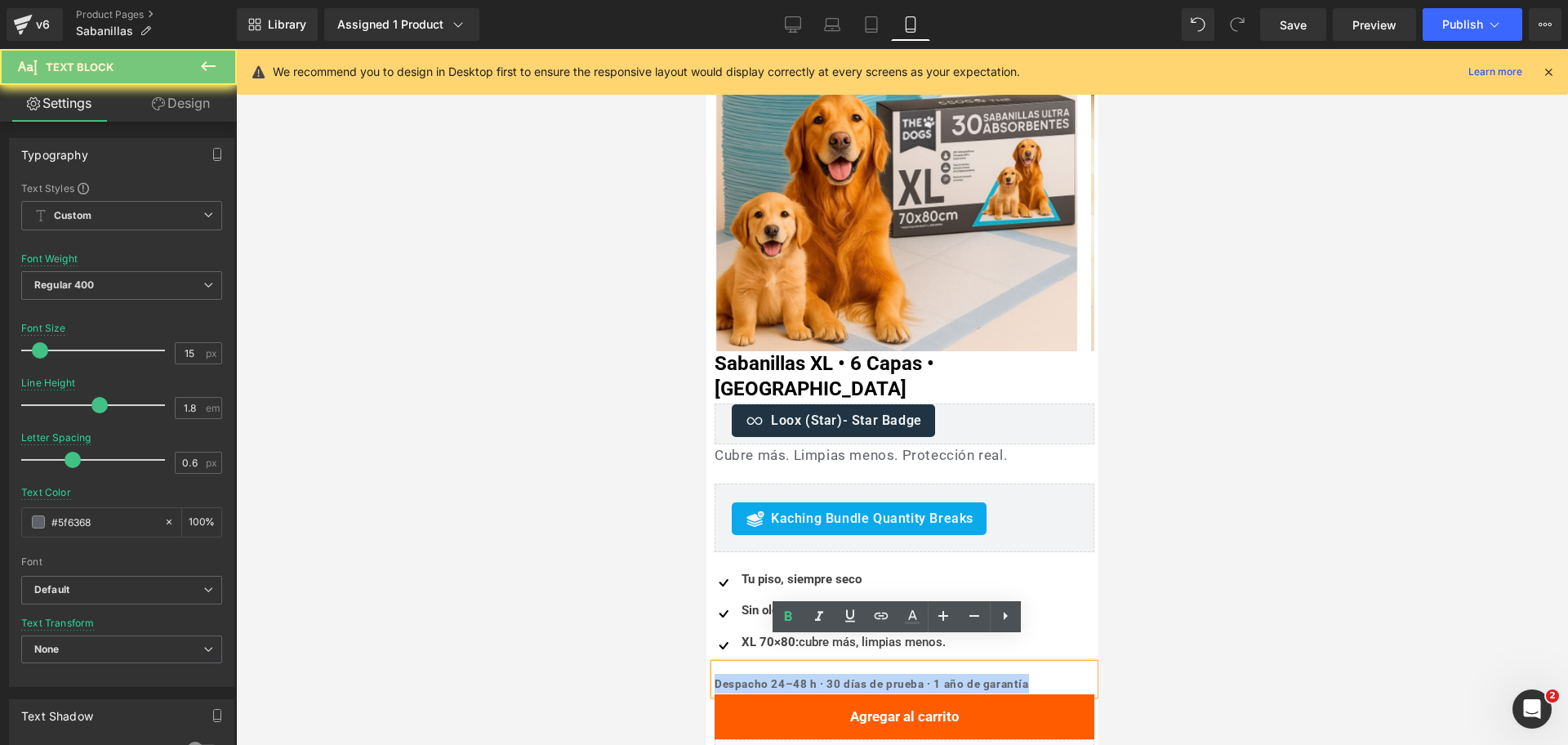
click at [803, 677] on b "Despacho 24–48 h · 30 días de prueba · 1 año de garantía" at bounding box center [871, 684] width 314 height 13
copy b "Despacho 24–48 h · 30 días de prueba · 1 año de garantía"
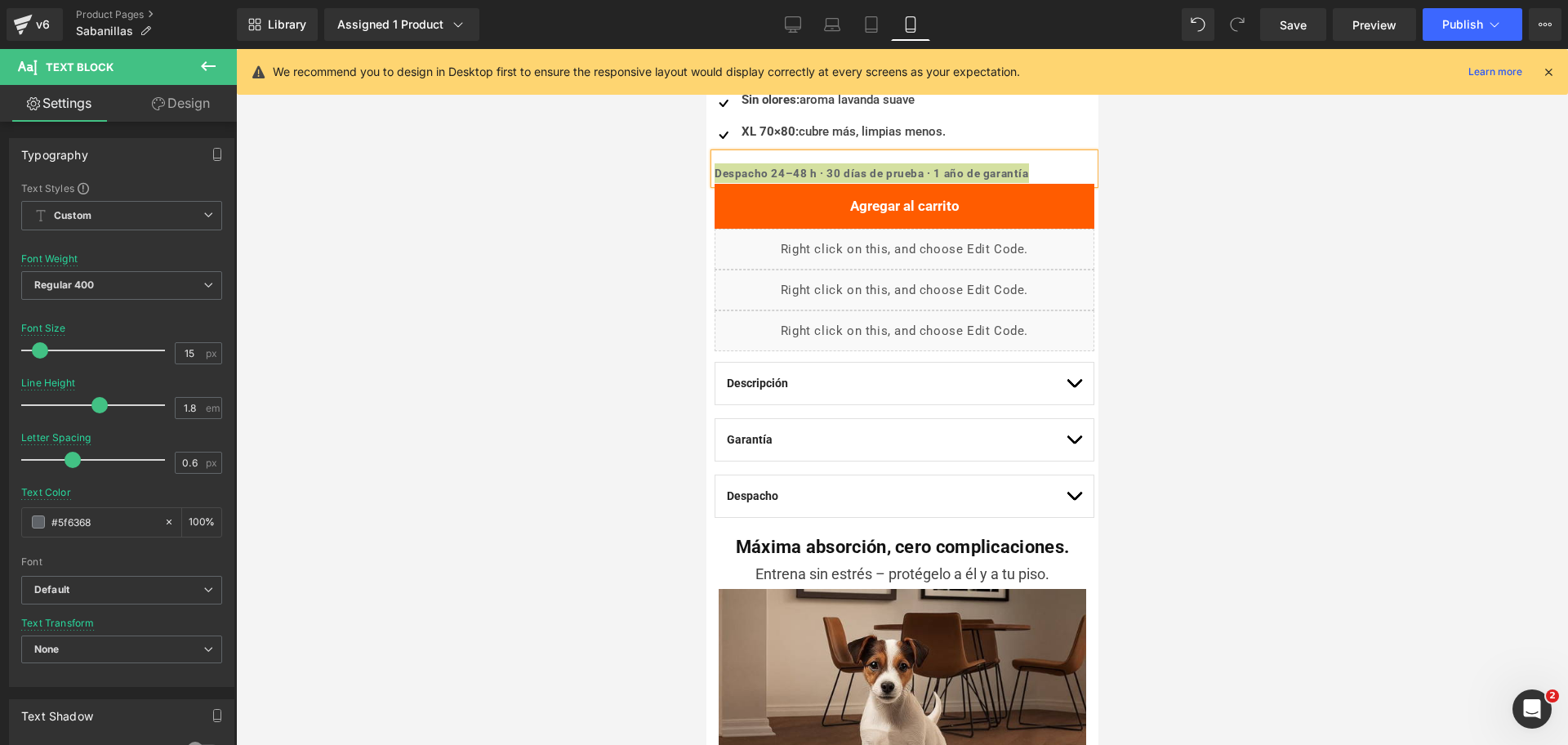
click at [787, 24] on icon at bounding box center [792, 24] width 16 height 16
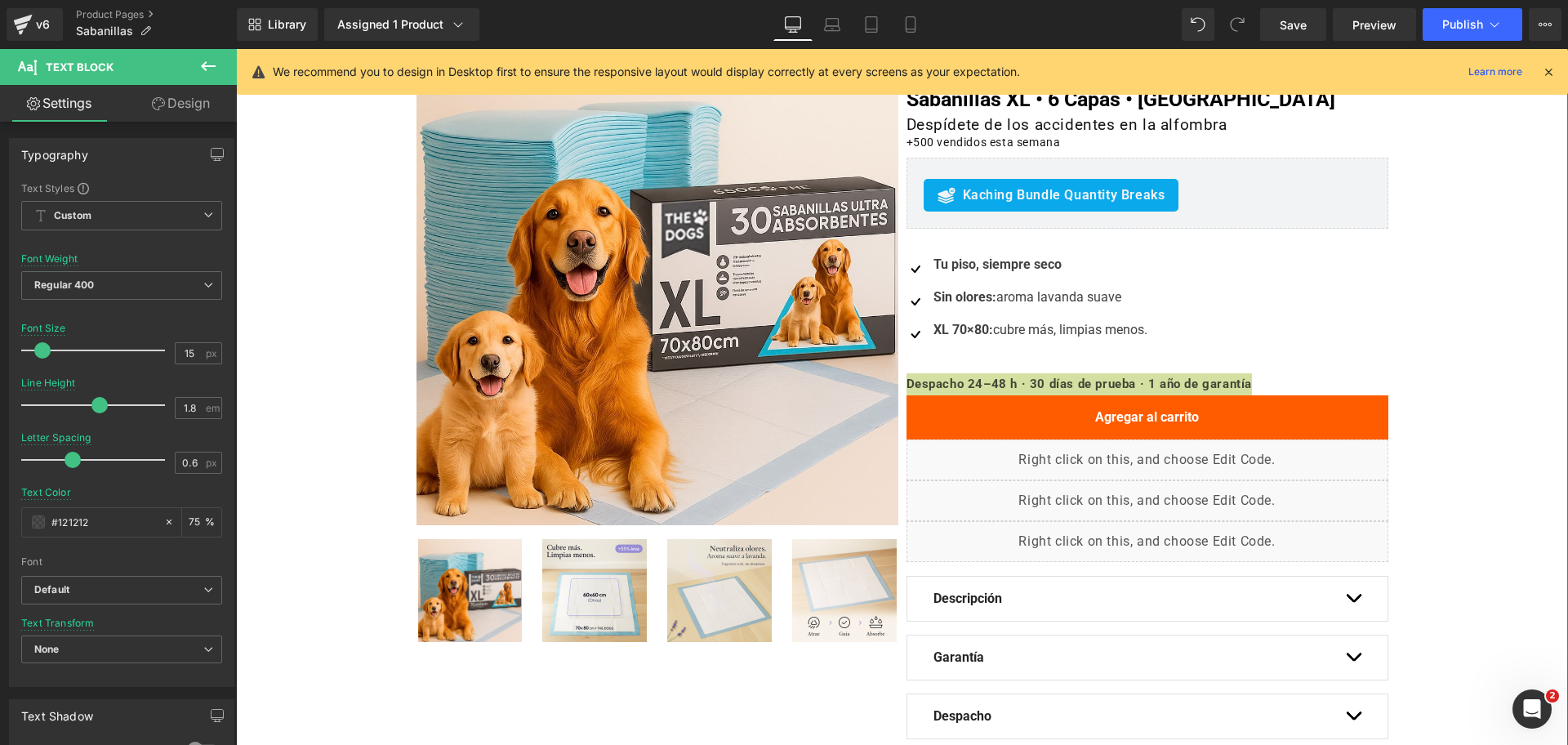
scroll to position [0, 0]
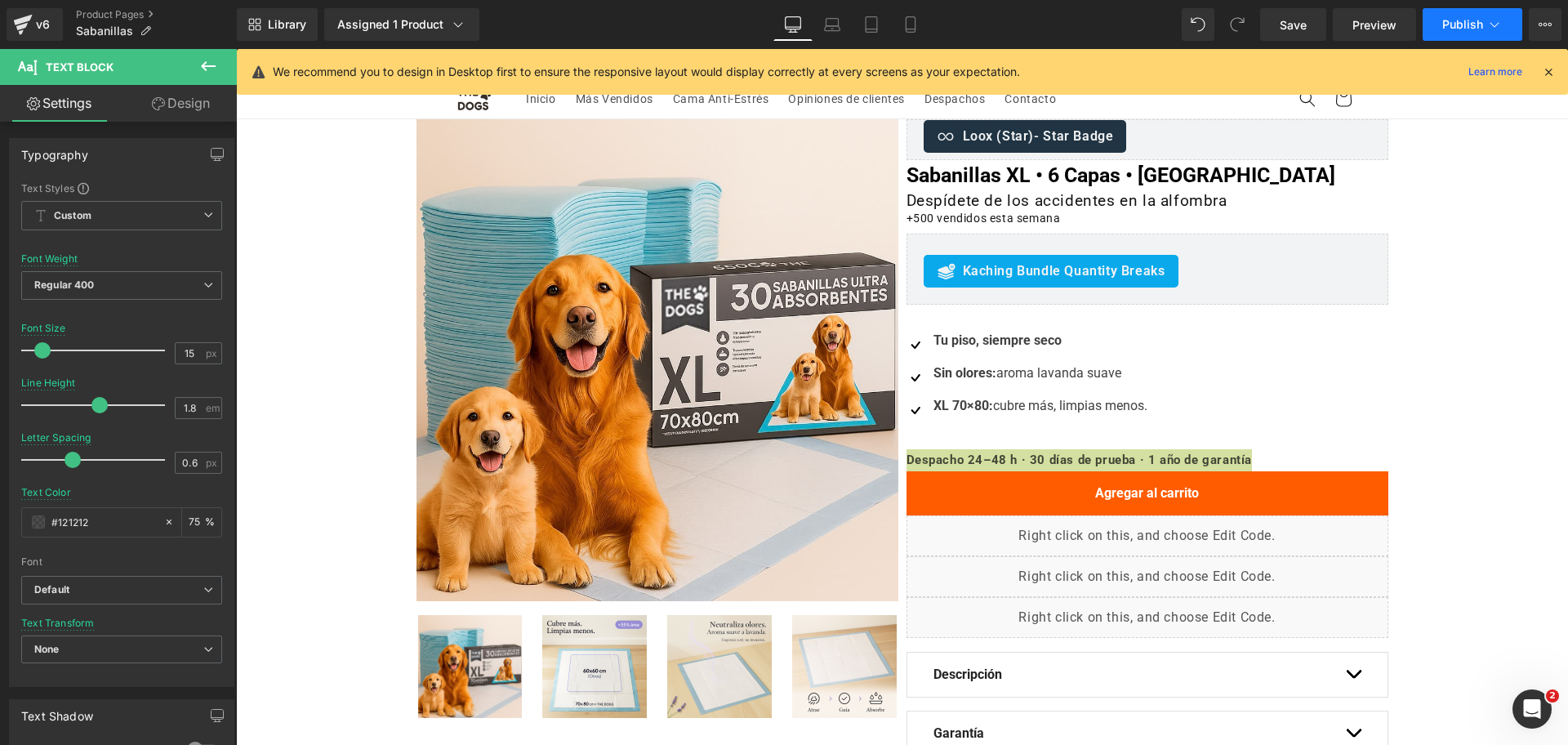
click at [1497, 18] on icon at bounding box center [1493, 24] width 16 height 16
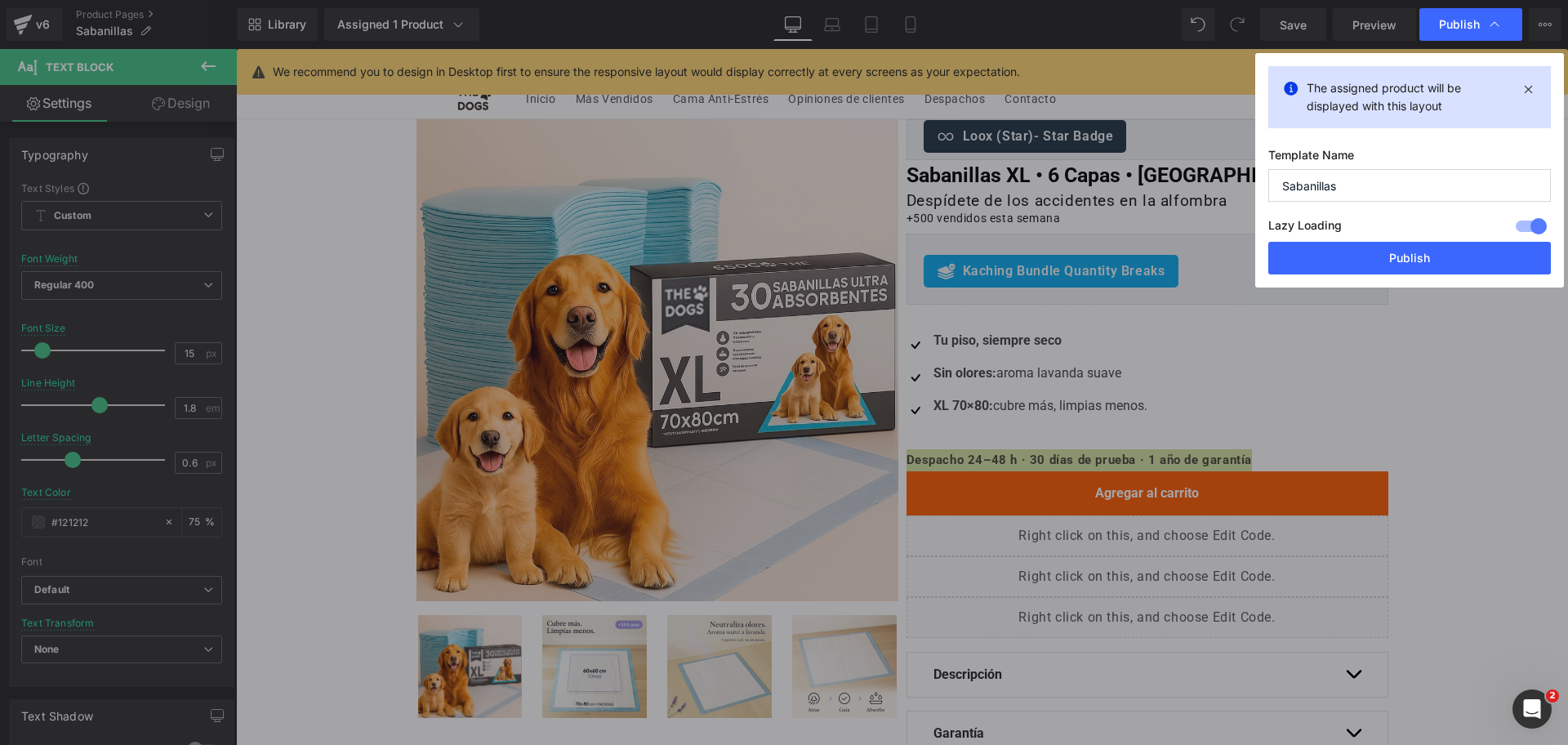
click at [1416, 236] on div "Lazy Loading Build Upgrade plan to unlock" at bounding box center [1409, 229] width 282 height 27
click at [1411, 253] on button "Publish" at bounding box center [1409, 258] width 282 height 33
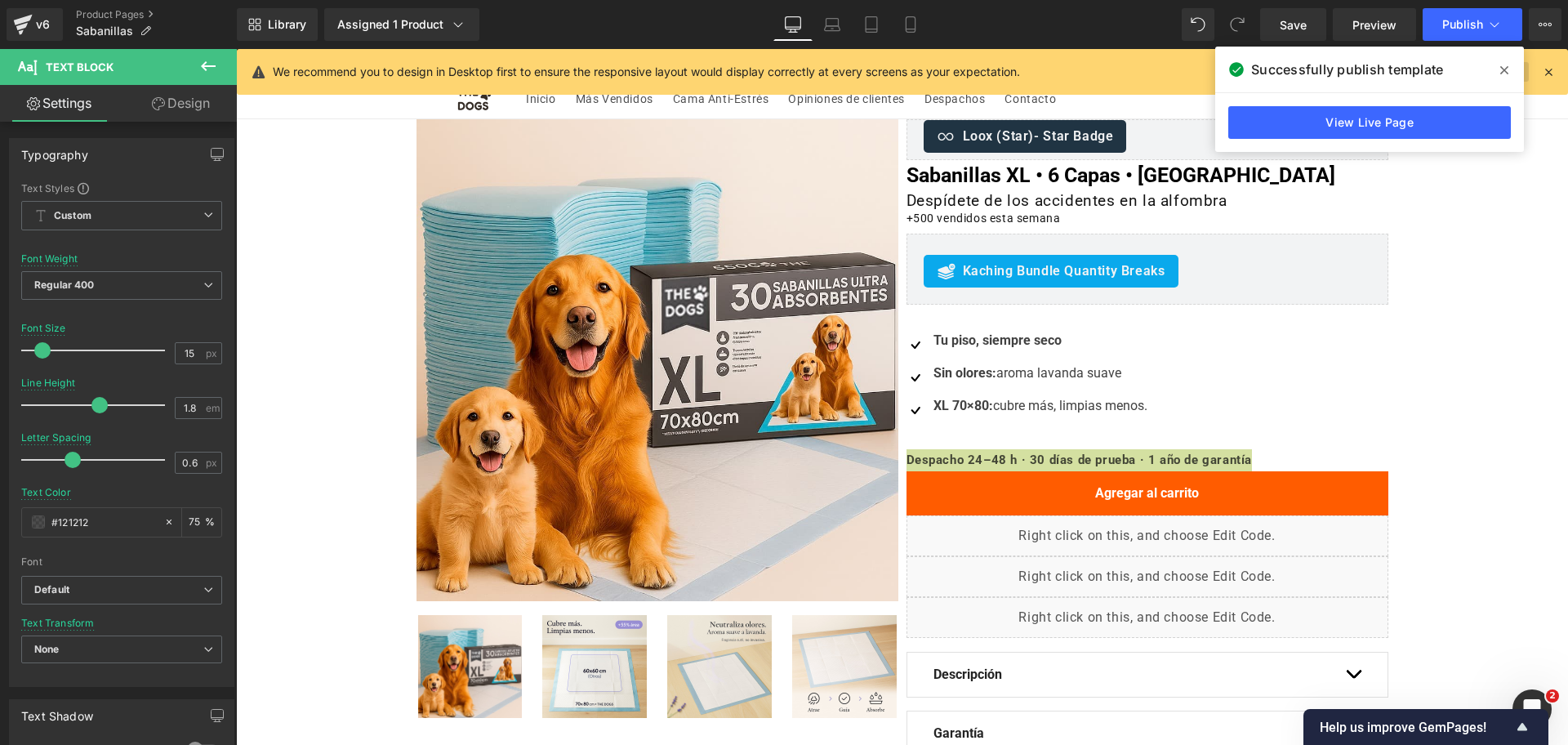
click at [1492, 66] on span at bounding box center [1503, 70] width 26 height 26
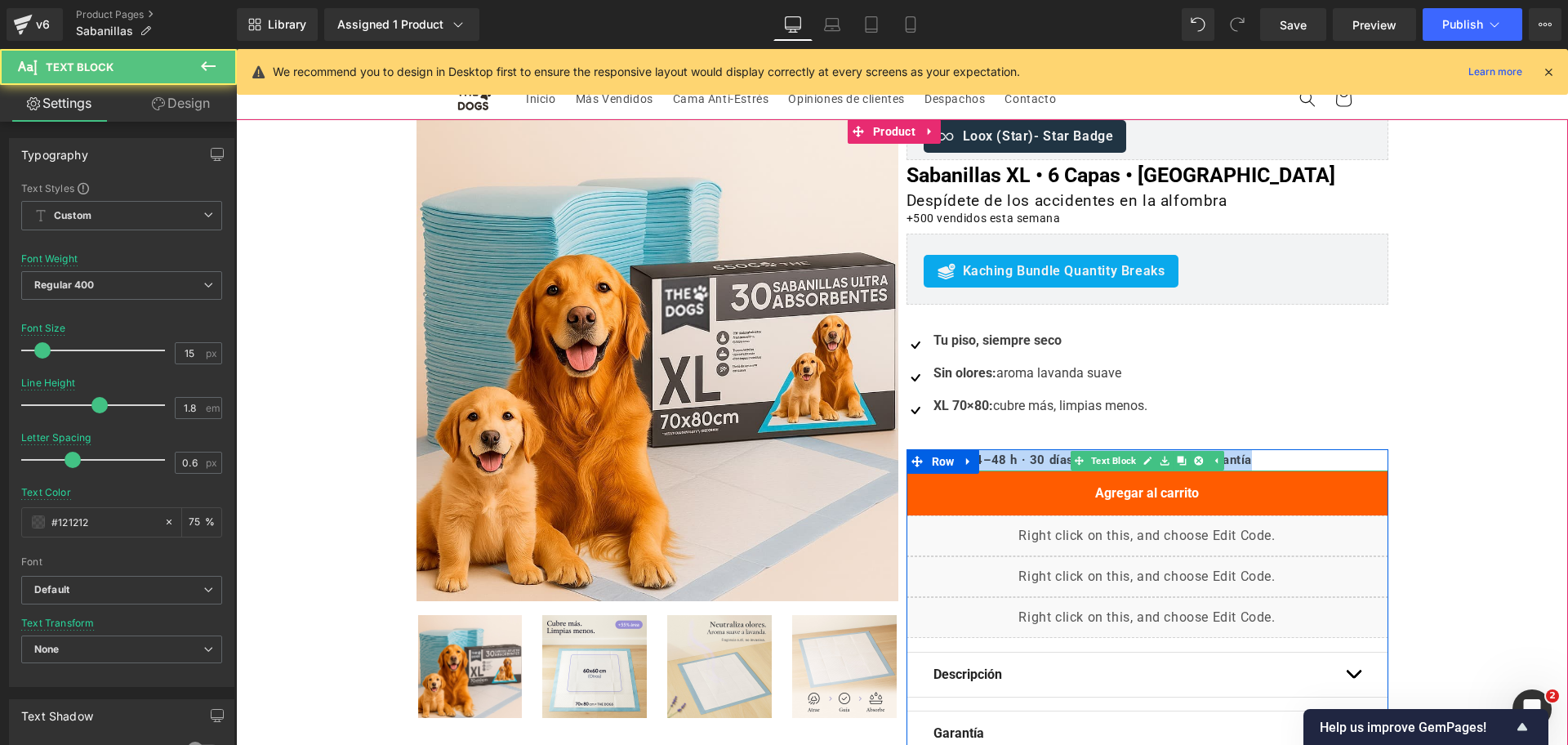
click at [1239, 461] on b "Despacho 24–48 h · 30 días de prueba · 1 año de garantía" at bounding box center [1080, 459] width 346 height 14
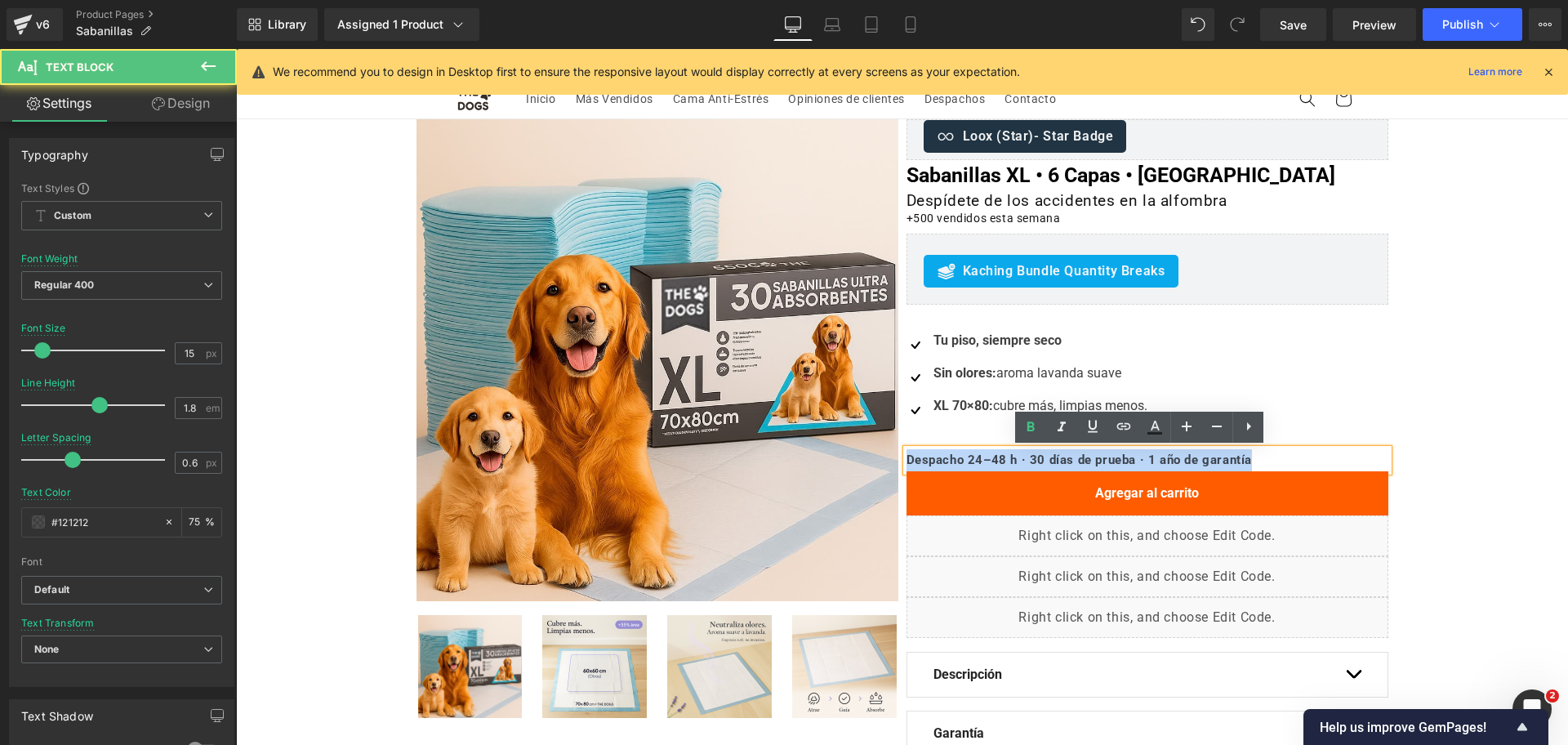
click at [1406, 415] on div "Oferta (P) Image ‹" at bounding box center [902, 473] width 1332 height 709
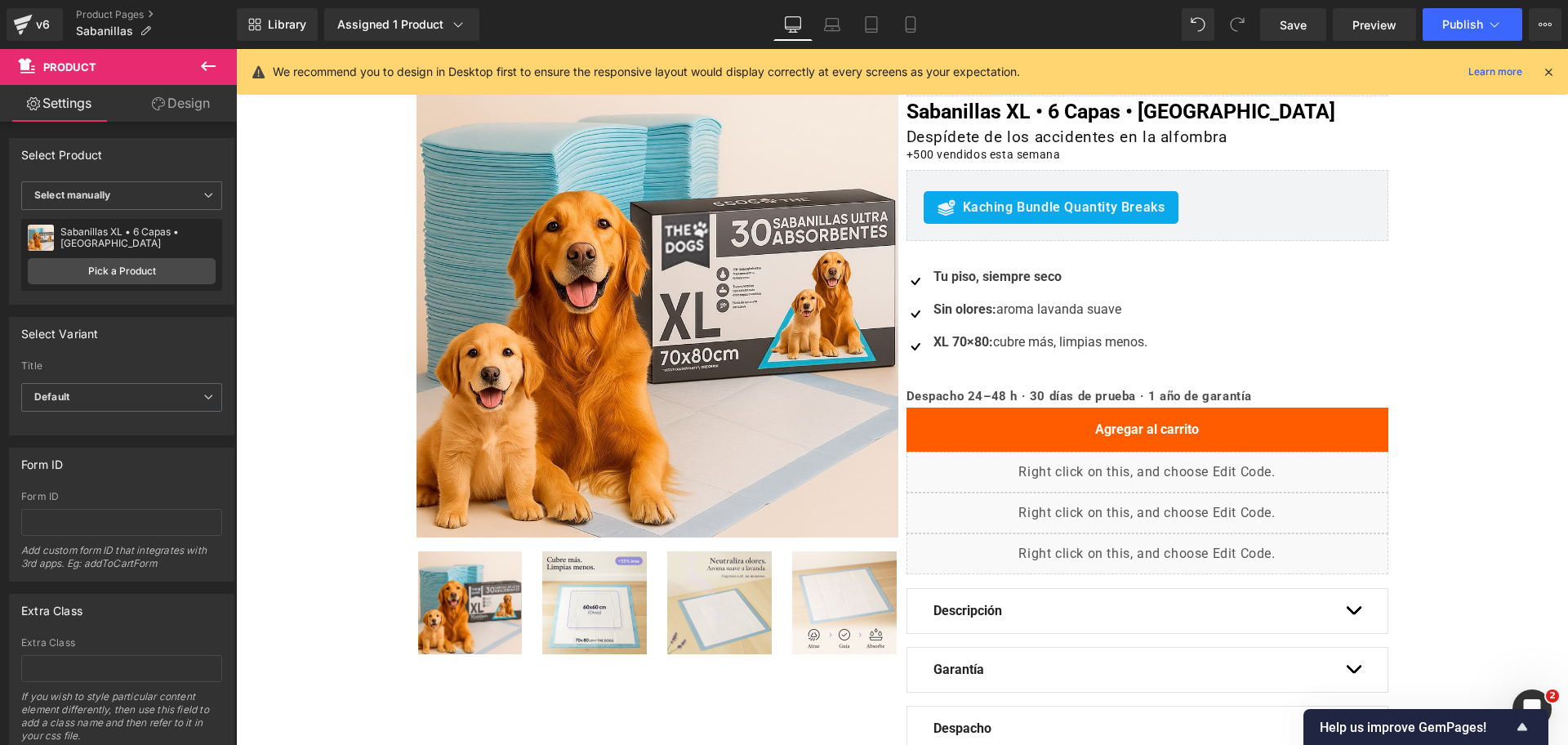
scroll to position [28, 0]
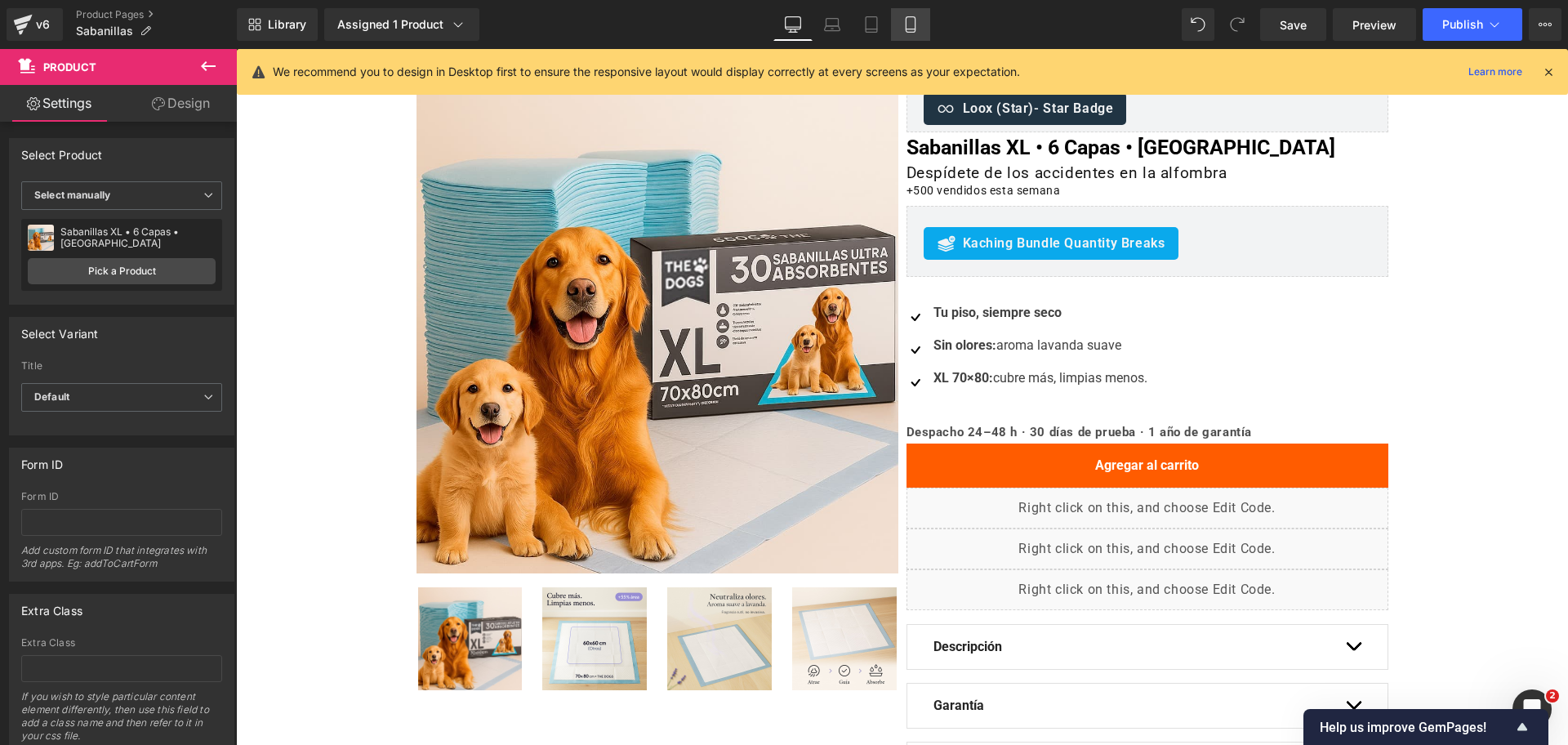
click at [910, 35] on link "Mobile" at bounding box center [910, 24] width 39 height 33
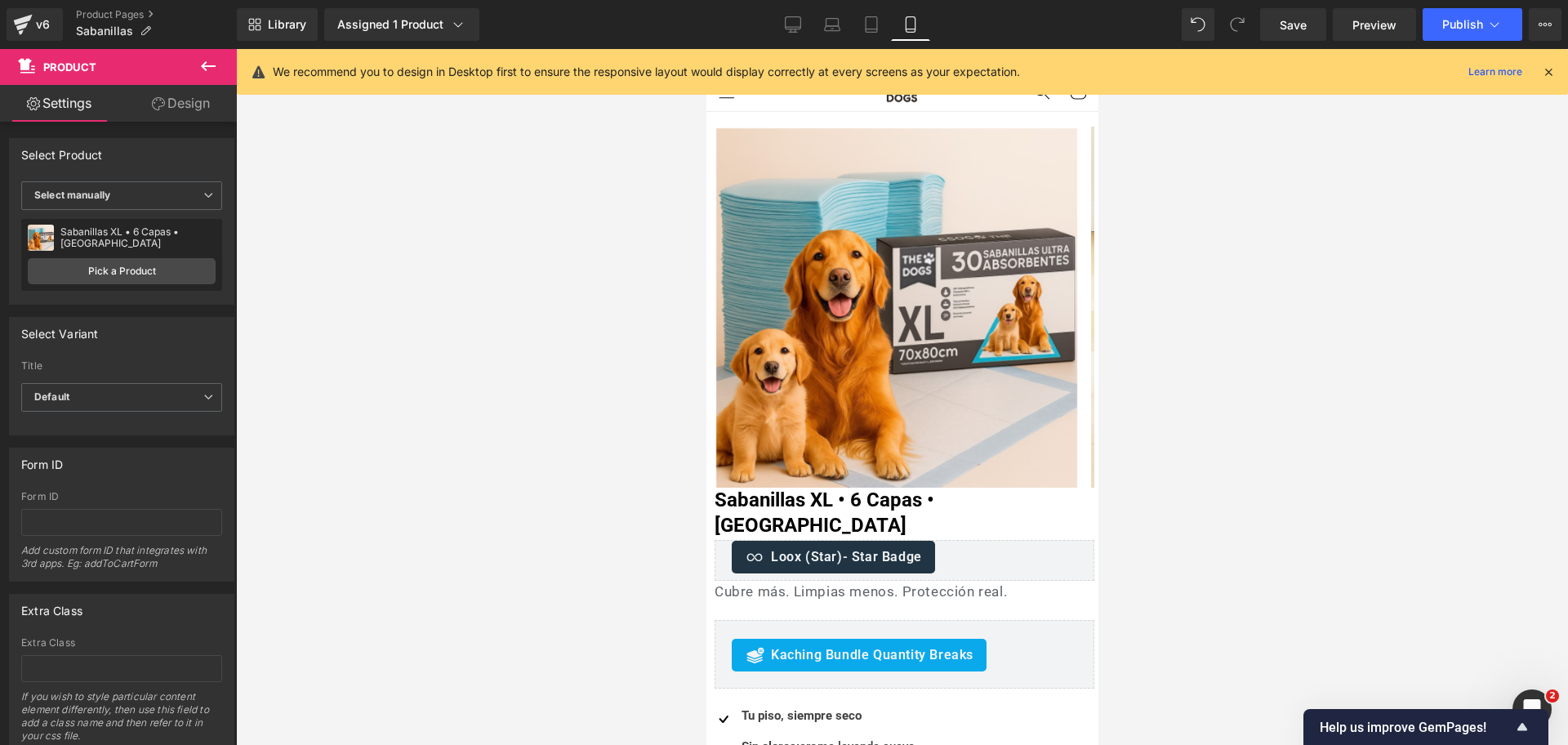
scroll to position [0, 0]
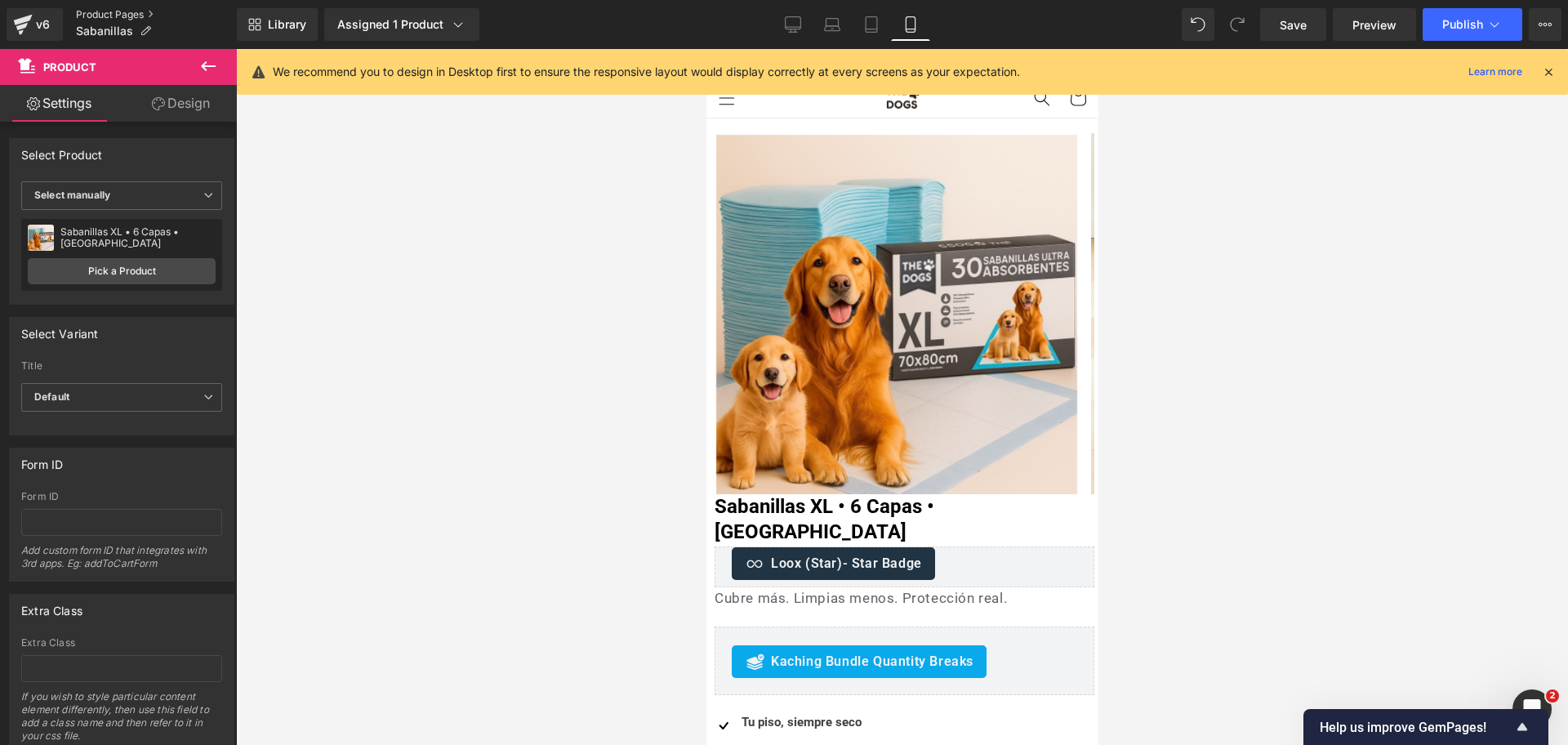
click at [105, 12] on link "Product Pages" at bounding box center [155, 15] width 160 height 13
